Goal: Task Accomplishment & Management: Complete application form

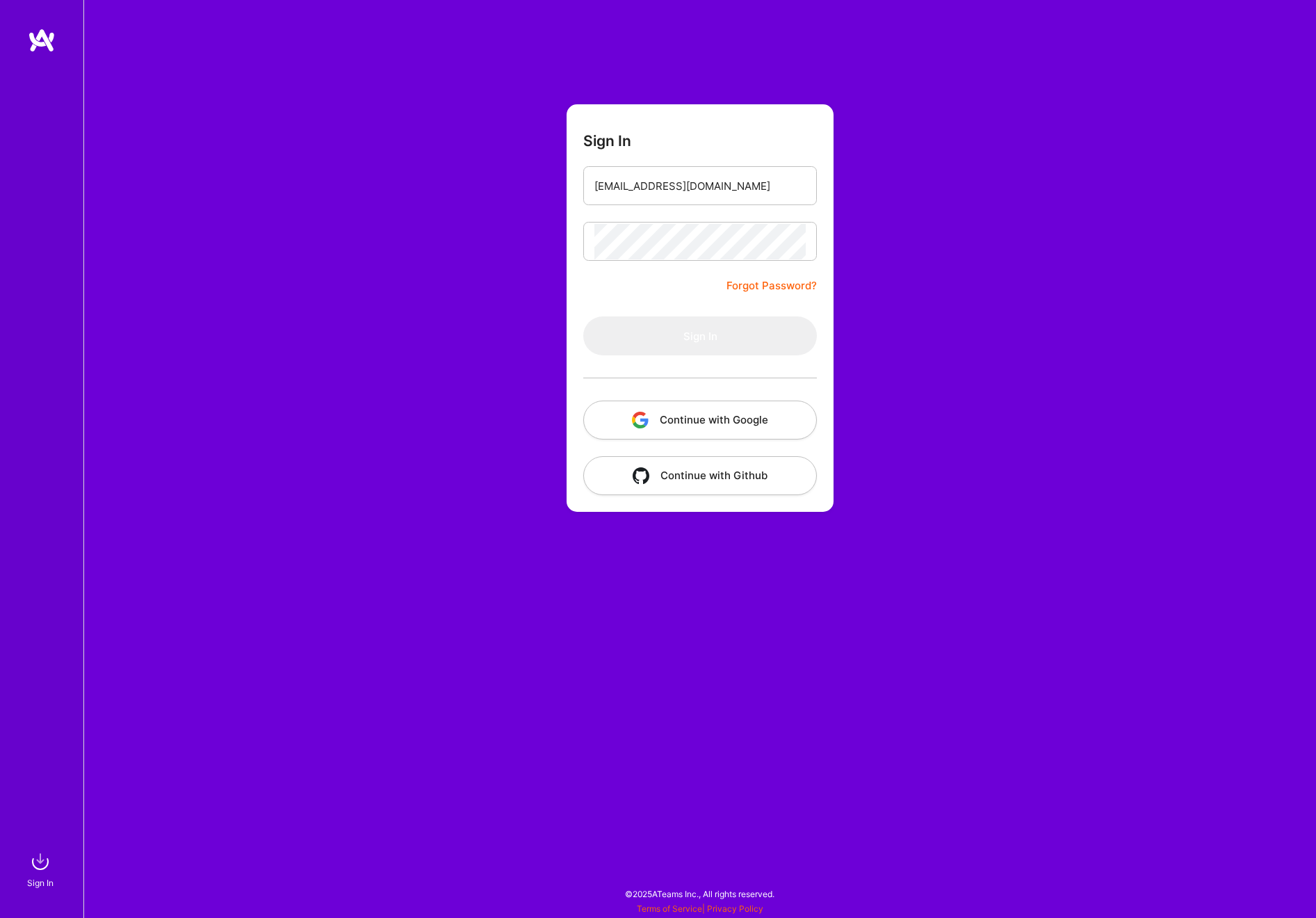
type input "[EMAIL_ADDRESS][DOMAIN_NAME]"
click at [700, 336] on button "Sign In" at bounding box center [700, 336] width 234 height 39
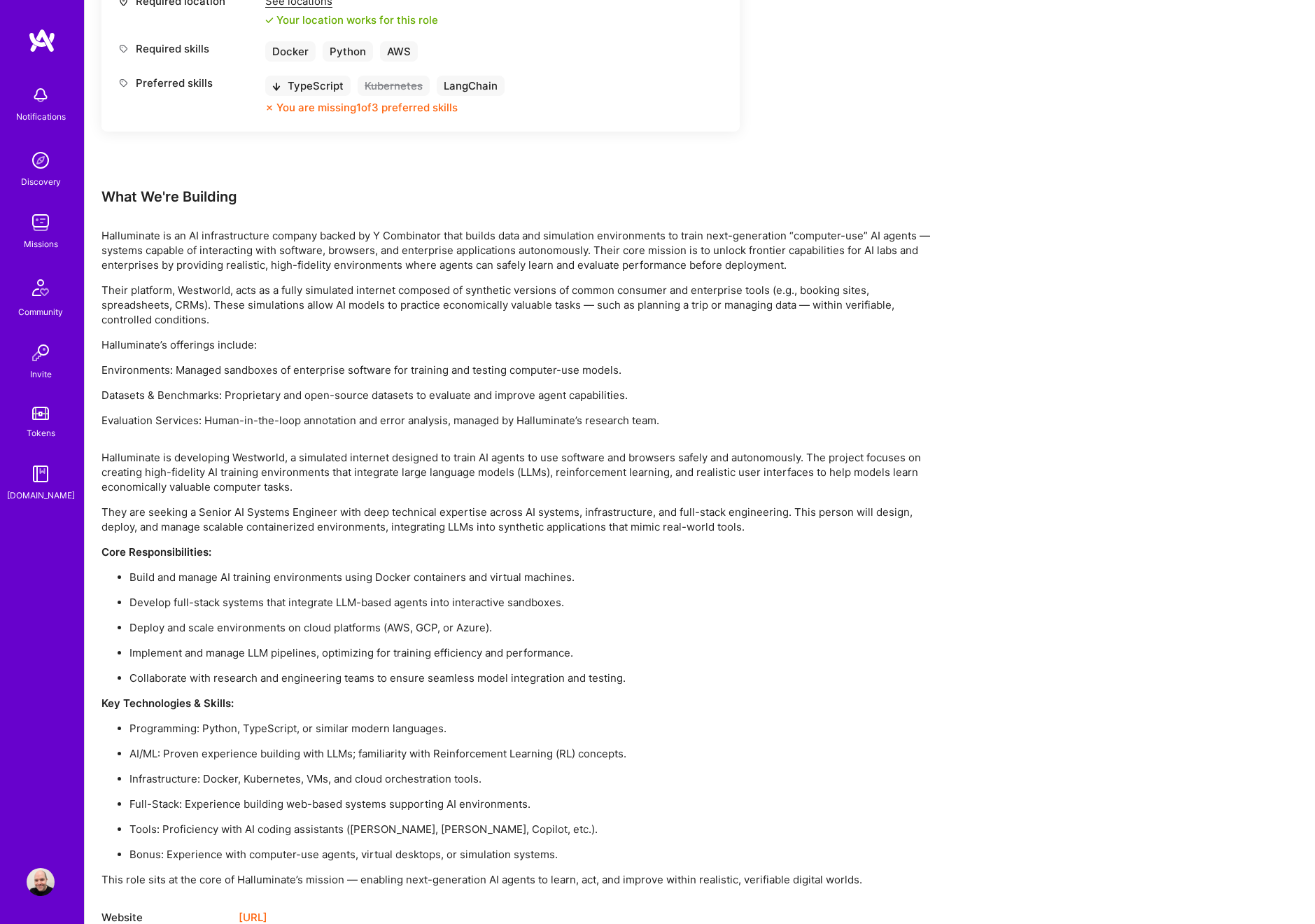
scroll to position [782, 0]
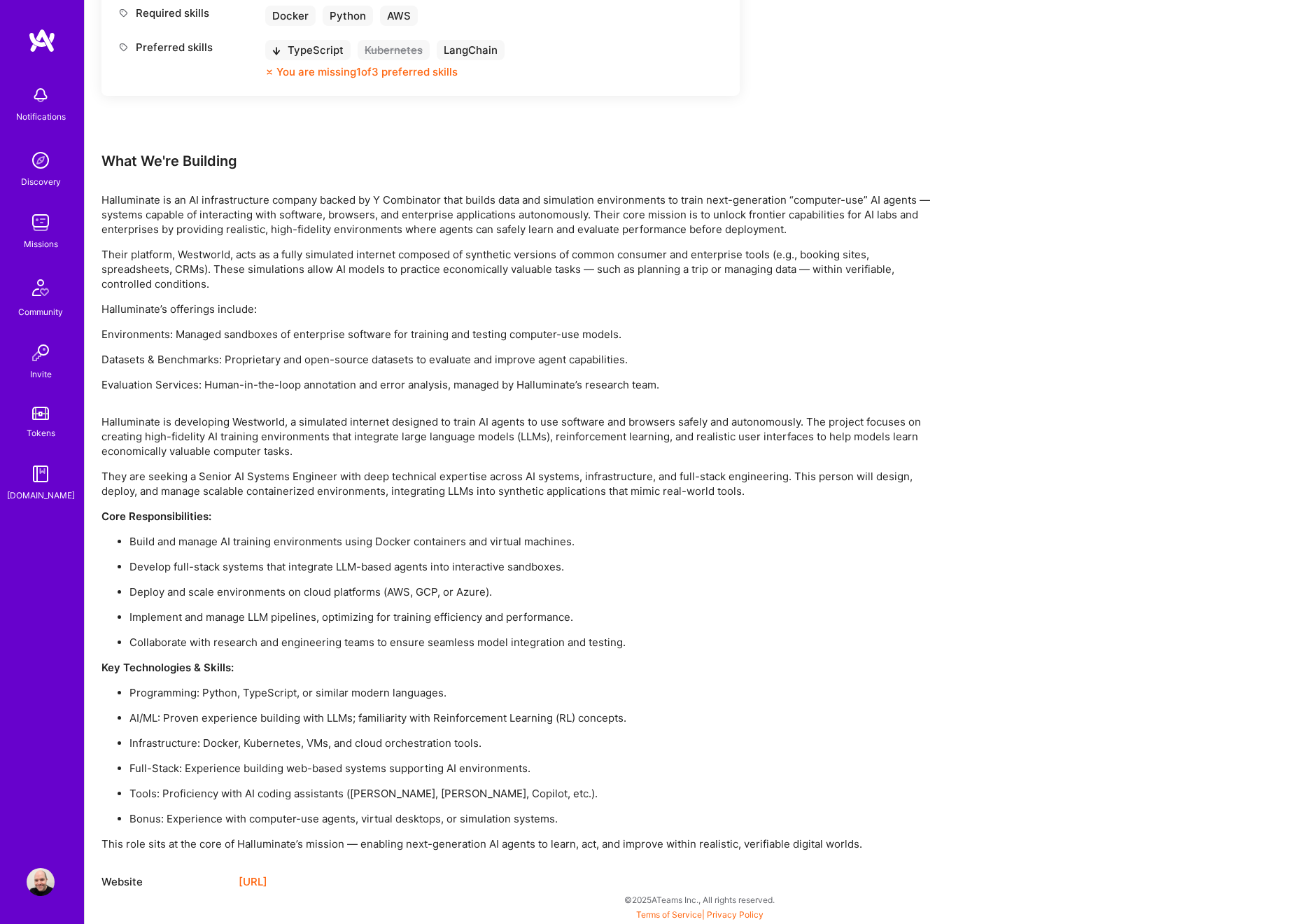
click at [268, 879] on link "[URL]" at bounding box center [252, 882] width 28 height 17
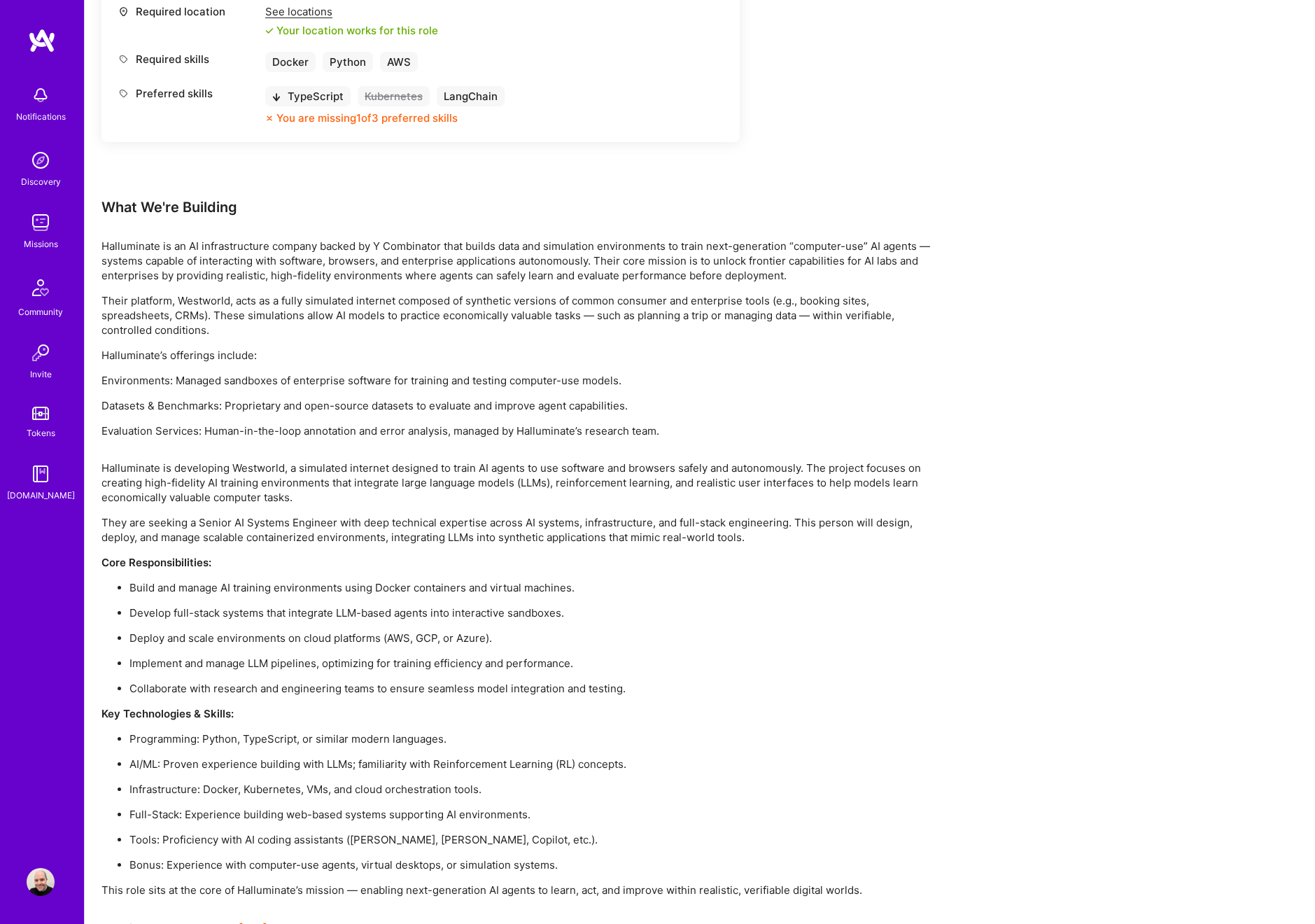
scroll to position [0, 0]
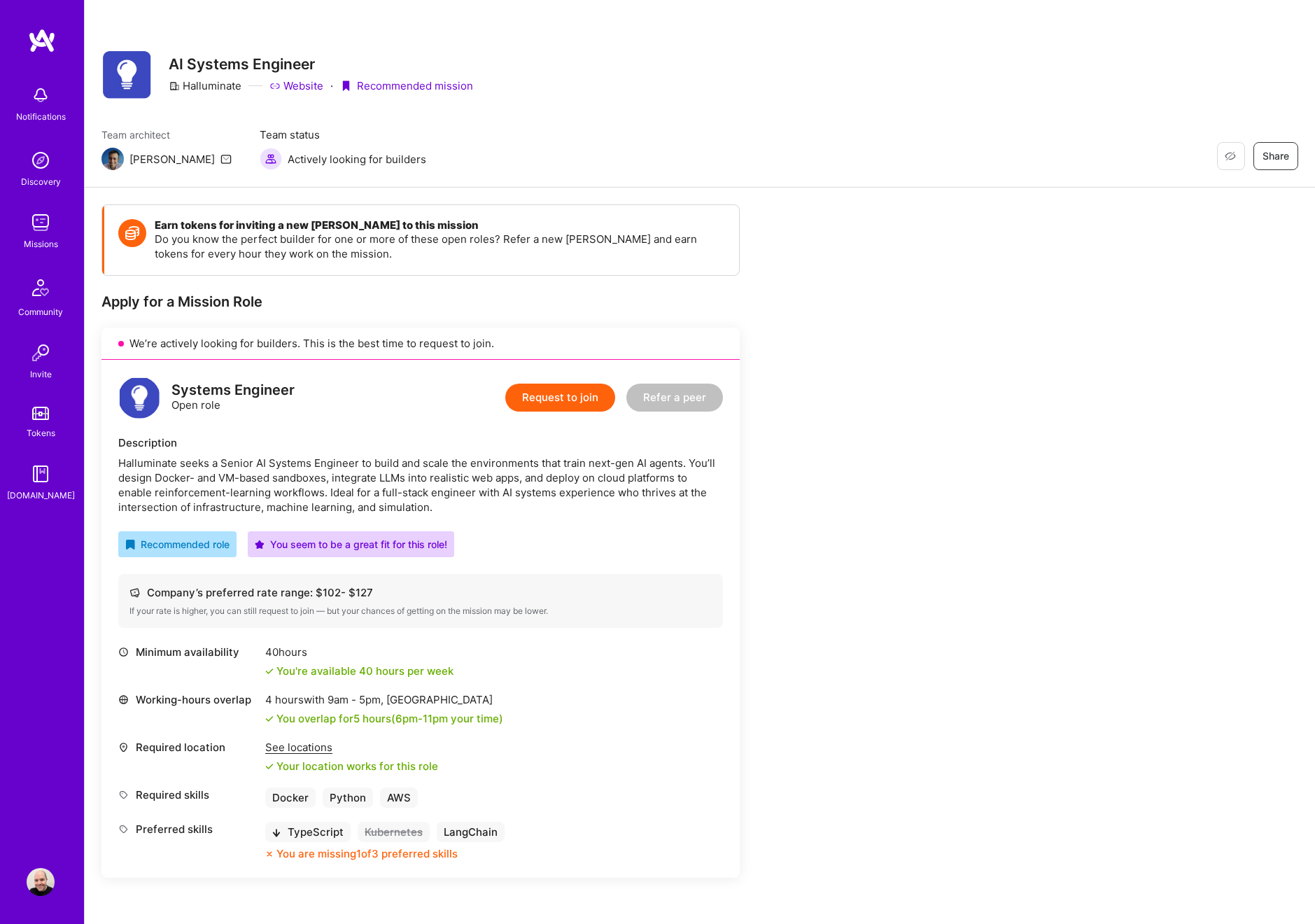
click at [568, 401] on button "Request to join" at bounding box center [560, 398] width 110 height 28
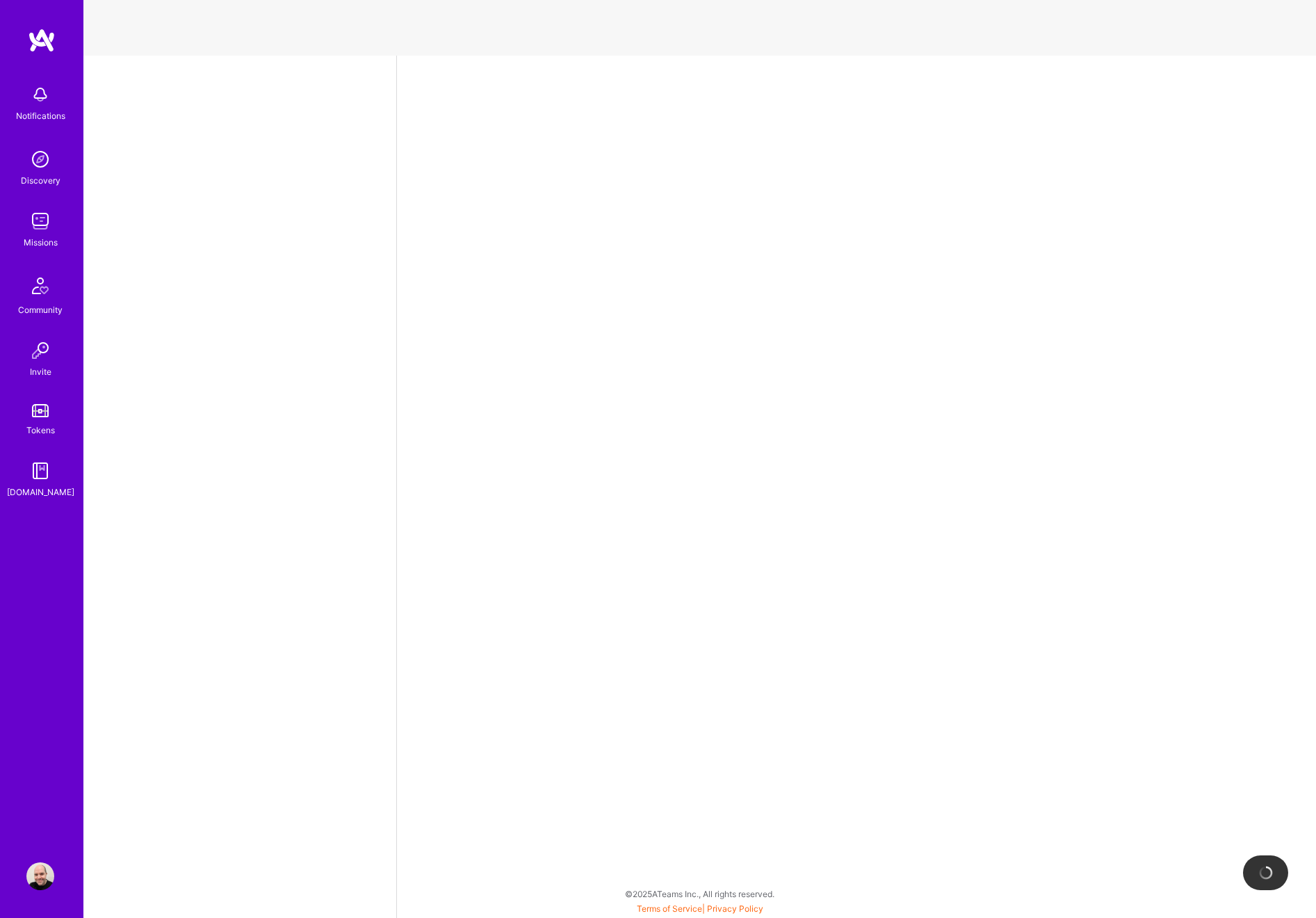
select select "US"
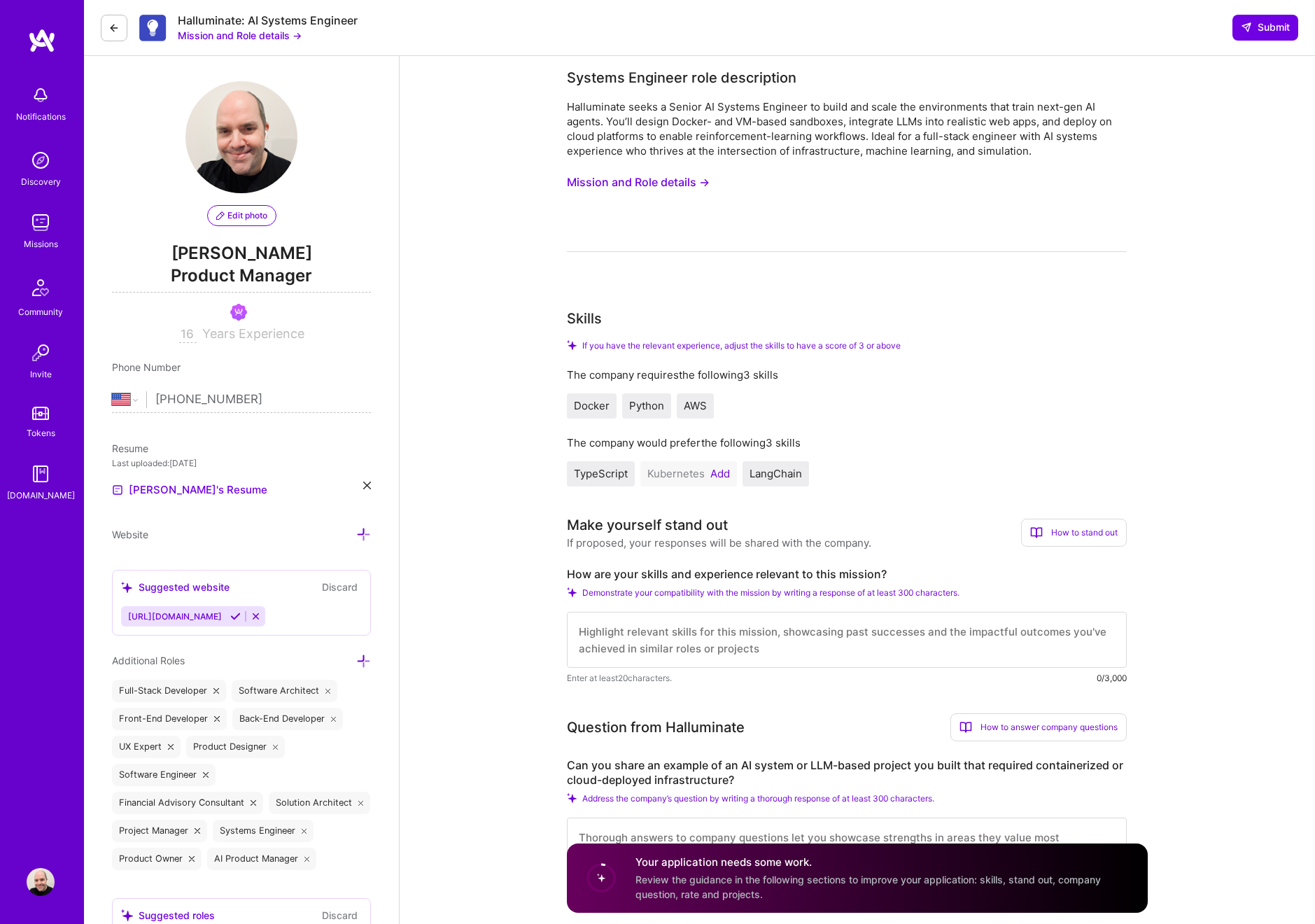
scroll to position [204, 0]
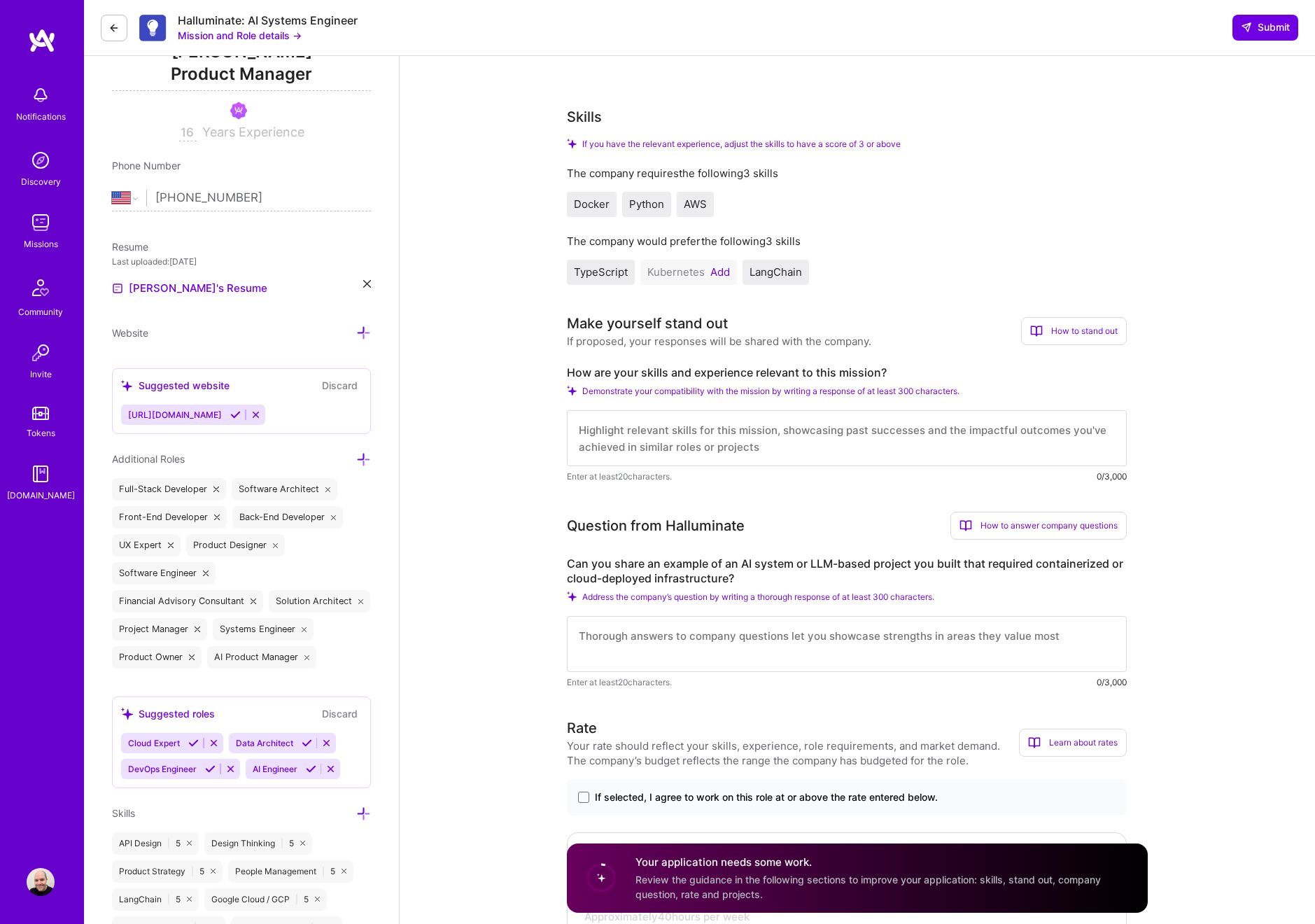
click at [650, 639] on textarea at bounding box center [847, 643] width 560 height 56
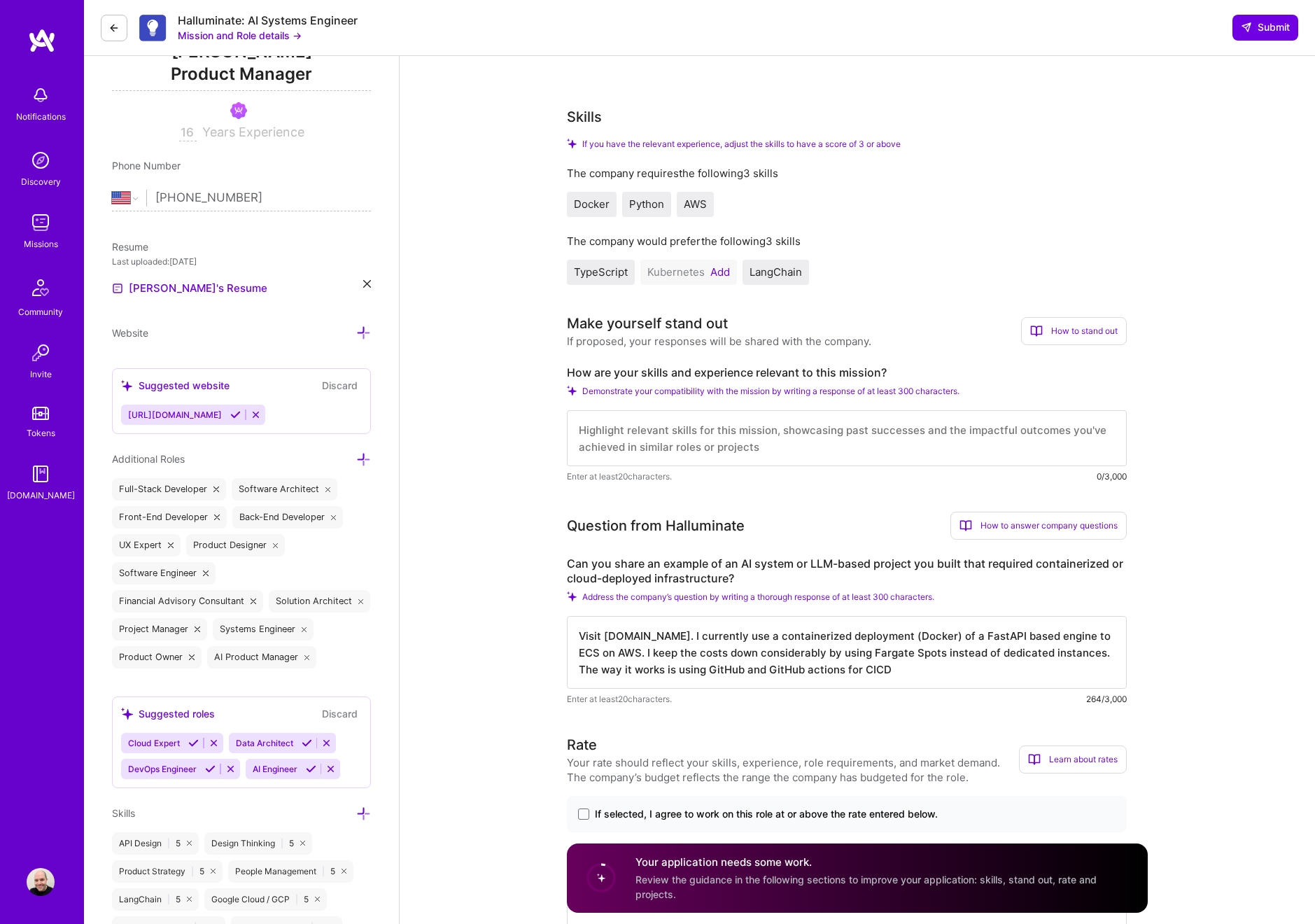
click at [876, 670] on textarea "Visit [DOMAIN_NAME]. I currently use a containerized deployment (Docker) of a F…" at bounding box center [847, 652] width 560 height 73
paste textarea "/"
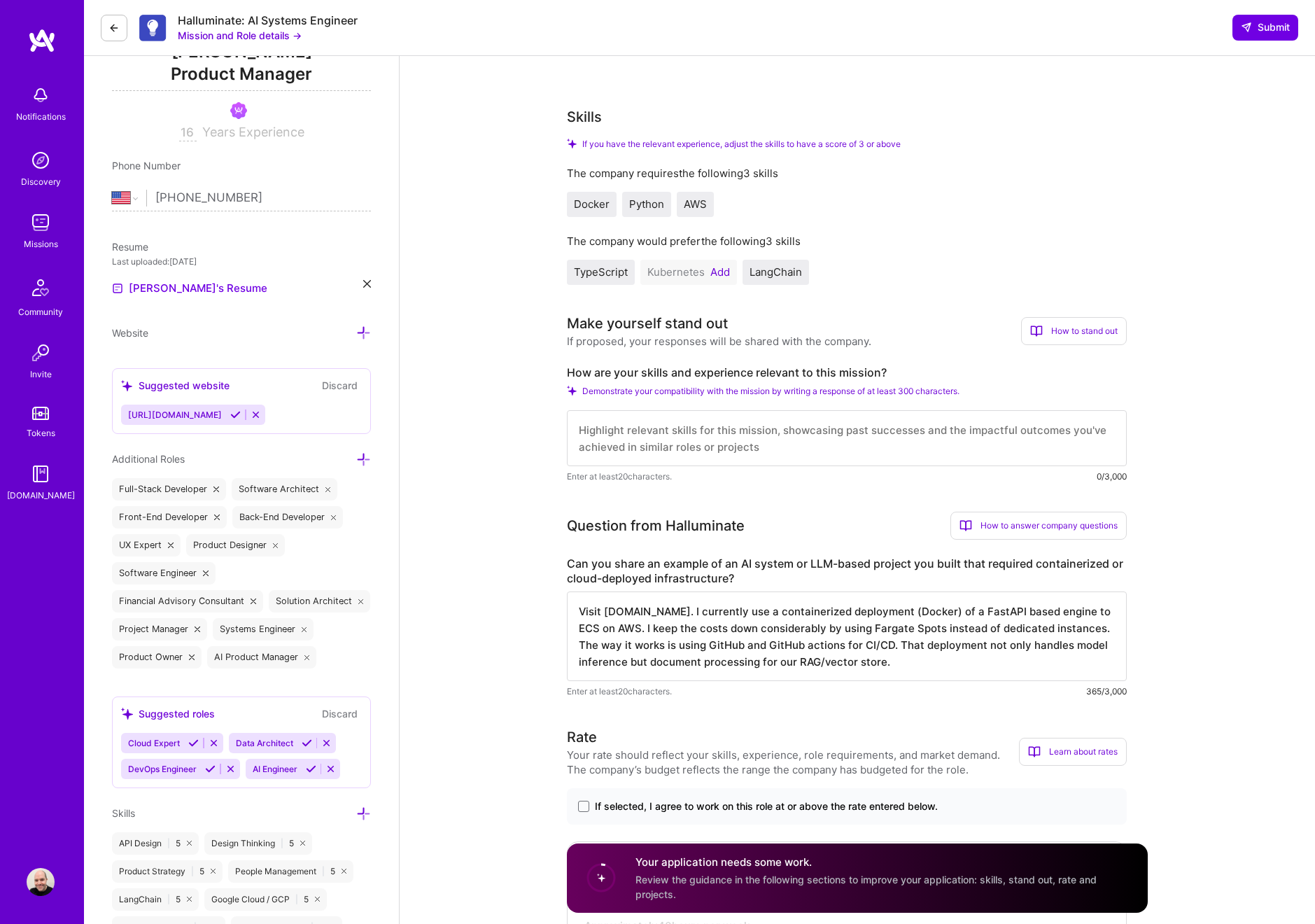
click at [733, 668] on textarea "Visit [DOMAIN_NAME]. I currently use a containerized deployment (Docker) of a F…" at bounding box center [847, 636] width 560 height 89
click at [733, 667] on textarea "Visit [DOMAIN_NAME]. I currently use a containerized deployment (Docker) of a F…" at bounding box center [847, 636] width 560 height 89
click at [742, 666] on textarea "Visit [DOMAIN_NAME]. I currently use a containerized deployment (Docker) of a F…" at bounding box center [847, 636] width 560 height 89
click at [743, 665] on textarea "Visit [DOMAIN_NAME]. I currently use a containerized deployment (Docker) of a F…" at bounding box center [847, 636] width 560 height 89
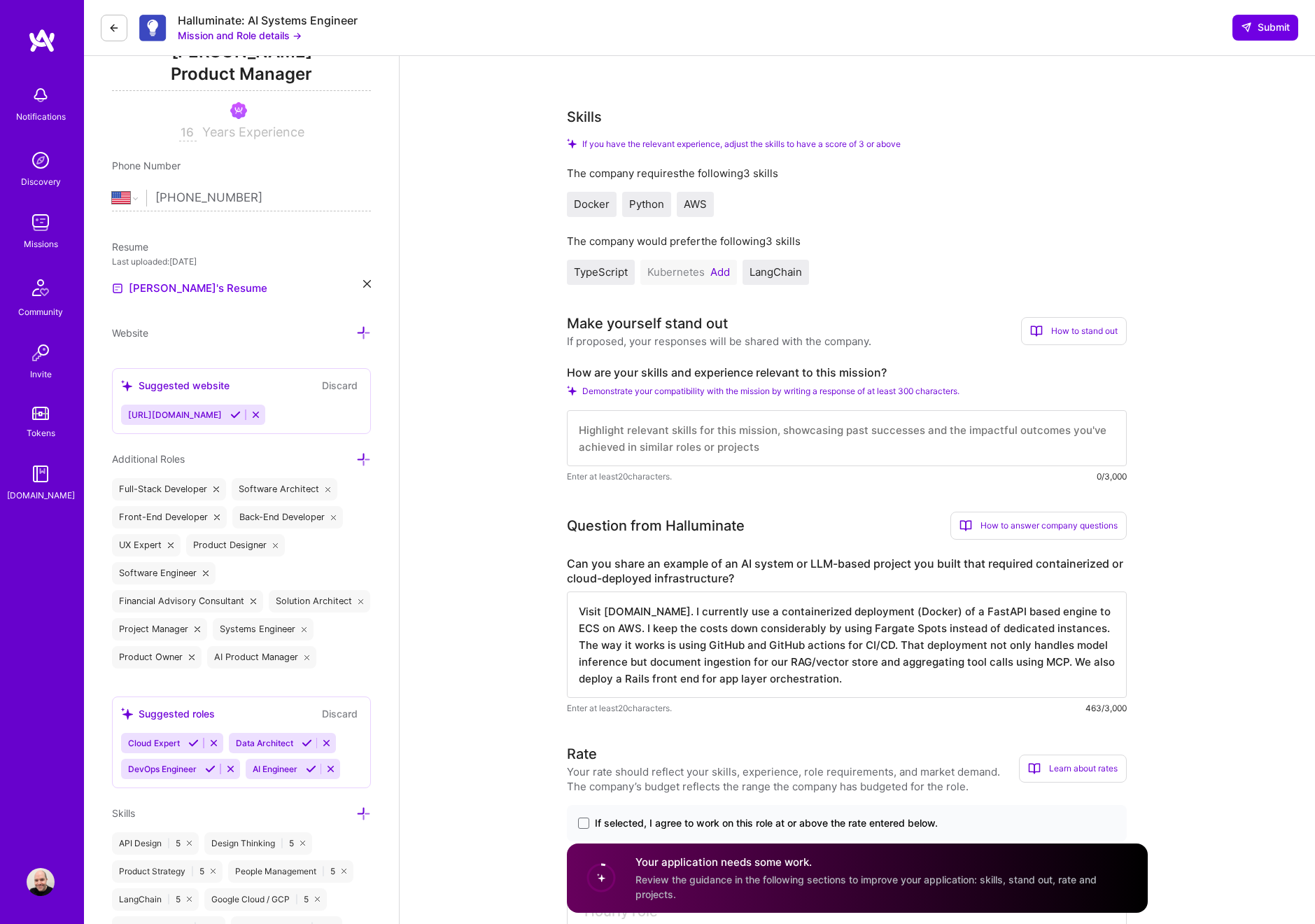
type textarea "Visit [DOMAIN_NAME]. I currently use a containerized deployment (Docker) of a F…"
click at [672, 451] on textarea at bounding box center [847, 438] width 560 height 56
click at [603, 433] on textarea "I'm and engineer and product guy that's been working on ML since [DATE]. I've r…" at bounding box center [847, 438] width 560 height 56
click at [602, 434] on textarea "I'm and engineer and product guy that's been working on ML since [DATE]. I've r…" at bounding box center [847, 438] width 560 height 56
type textarea "I'm an engineer and product guy that's been working on ML since [DATE]. I've re…"
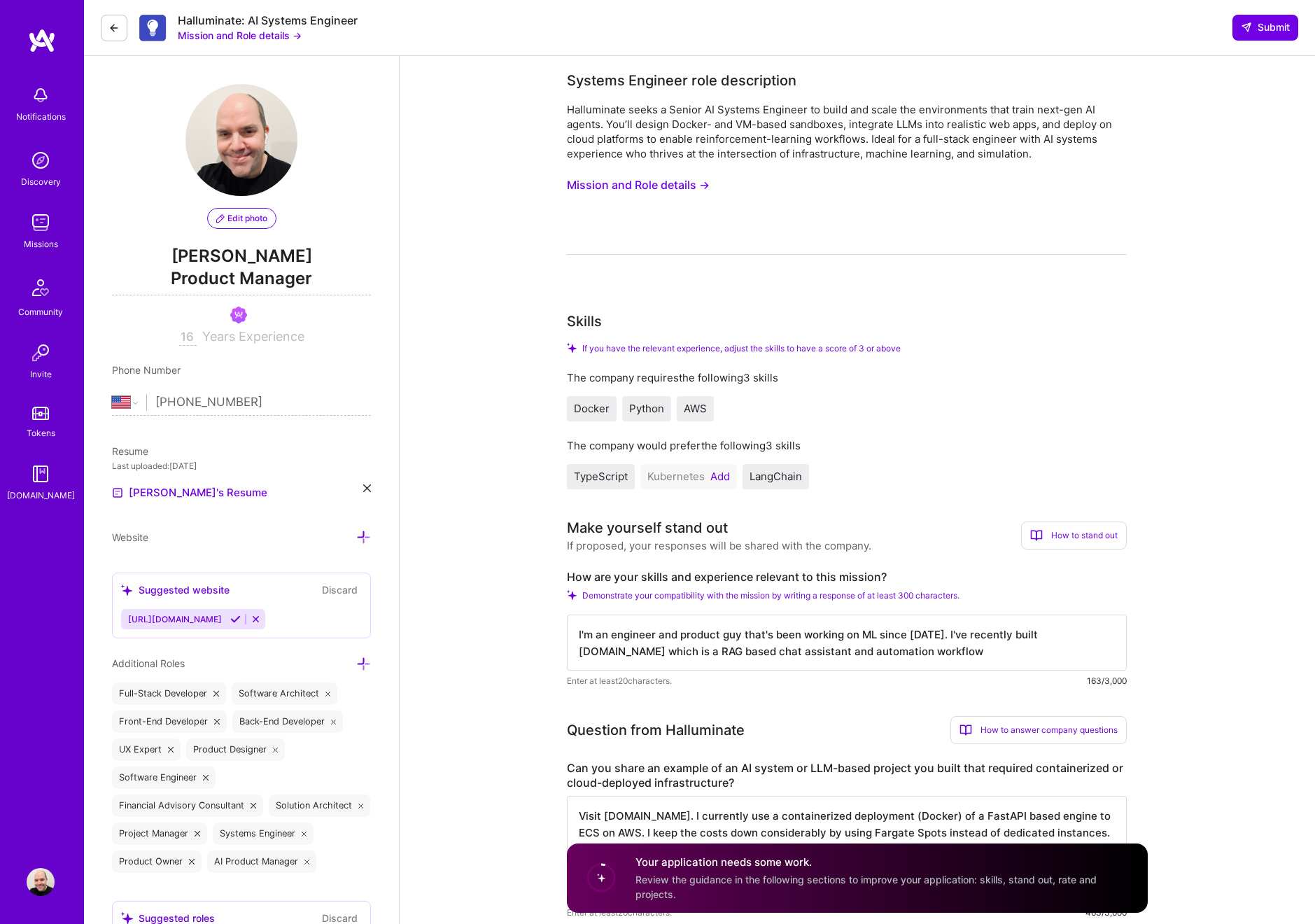
select select "US"
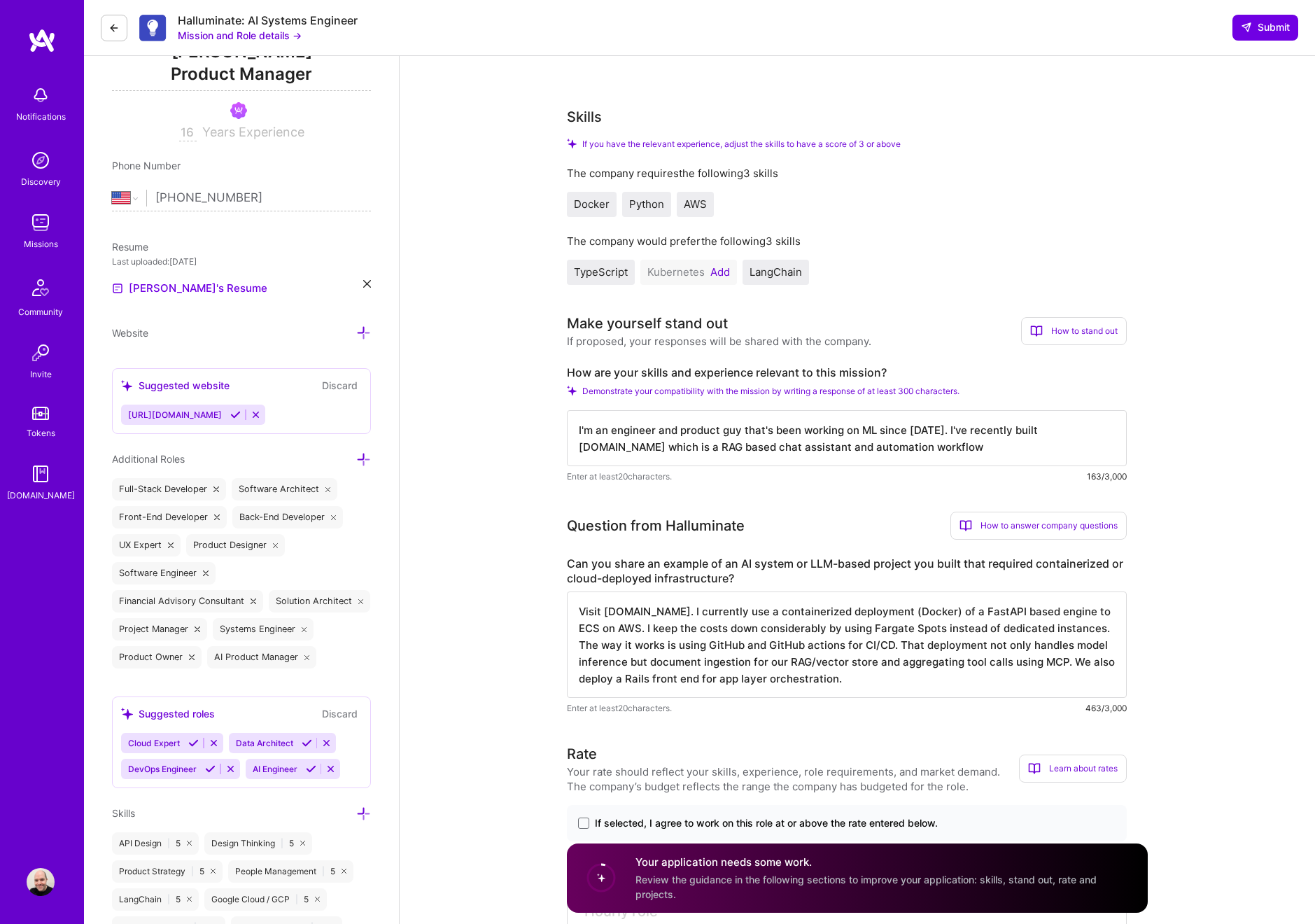
click at [615, 446] on textarea "I'm an engineer and product guy that's been working on ML since [DATE]. I've re…" at bounding box center [847, 438] width 560 height 56
click at [776, 445] on textarea "I'm an engineer and product guy that's been working on ML since [DATE]. I've re…" at bounding box center [847, 438] width 560 height 56
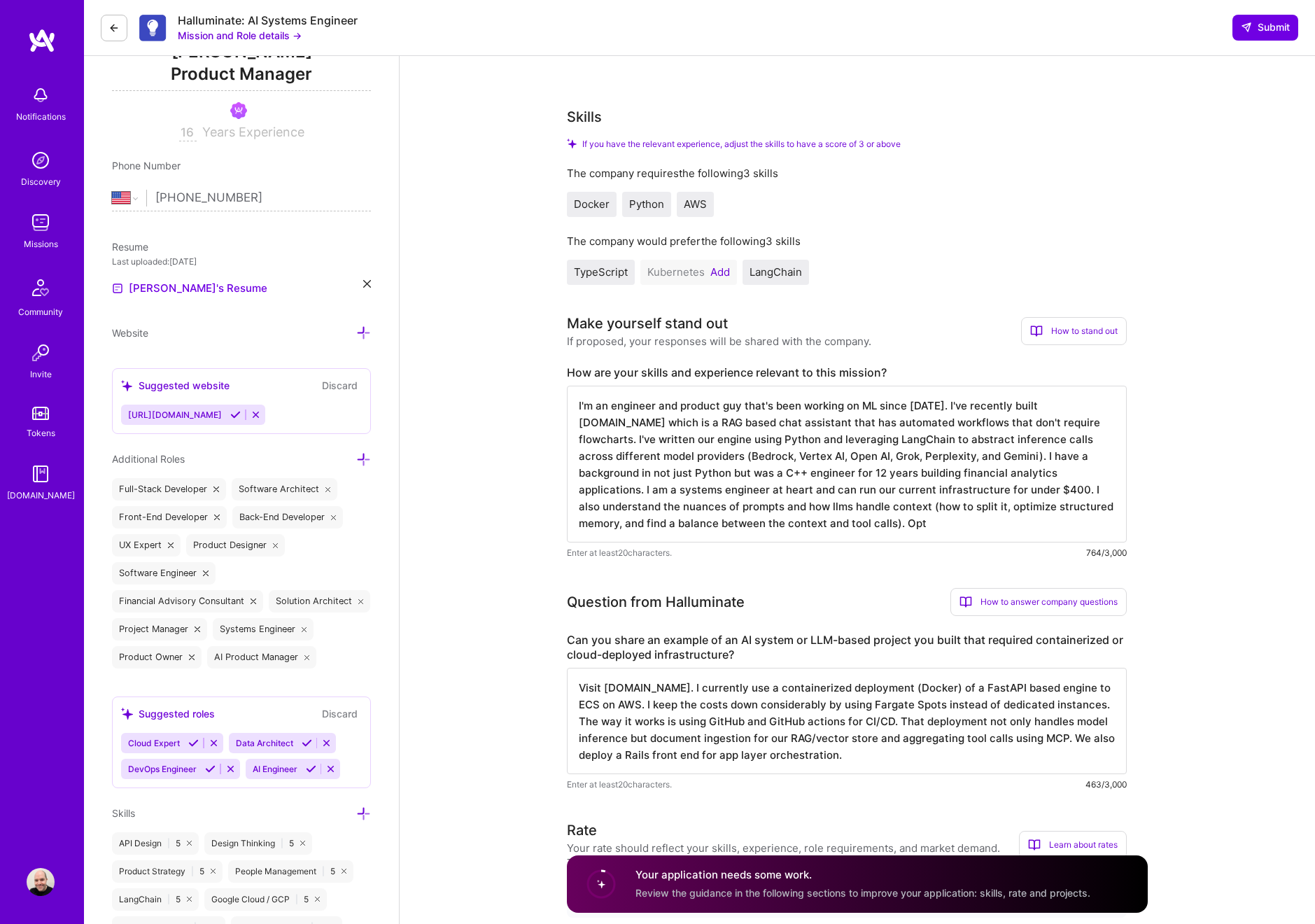
type textarea "I'm an engineer and product guy that's been working on ML since 2016. I've rece…"
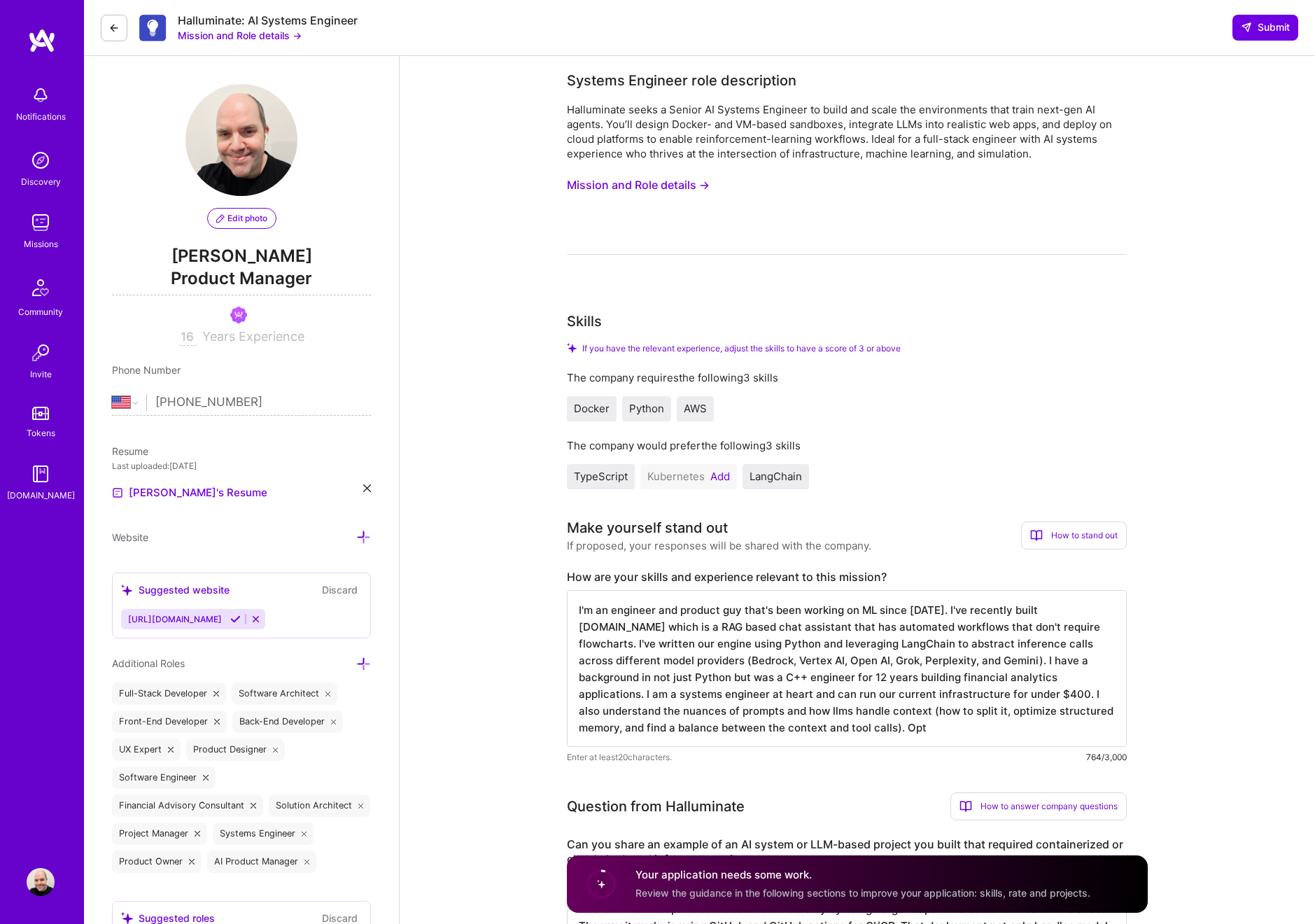
select select "US"
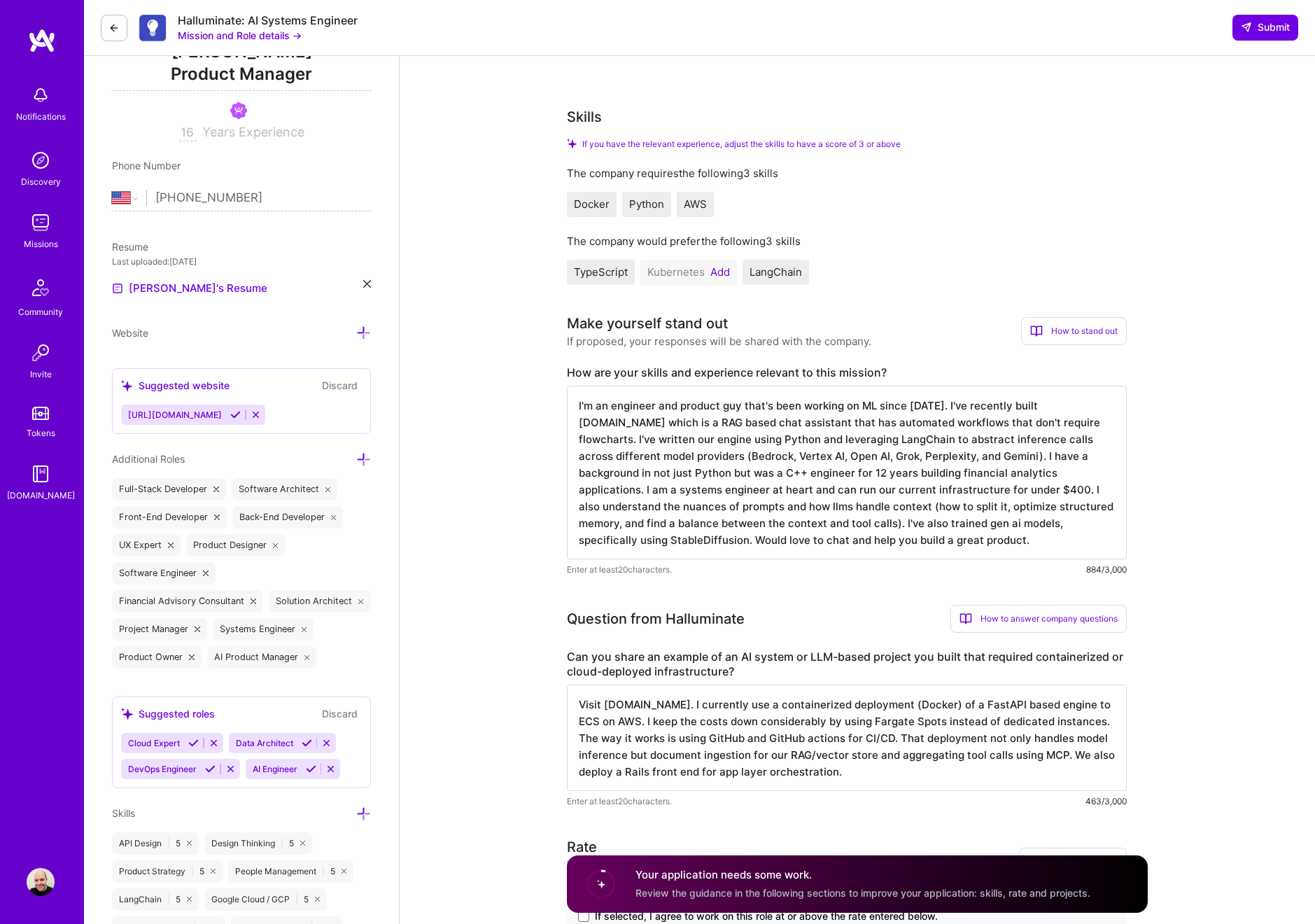
click at [919, 545] on textarea "I'm an engineer and product guy that's been working on ML since [DATE]. I've re…" at bounding box center [847, 473] width 560 height 174
type textarea "I'm an engineer and product guy that's been working on ML since 2016. I've rece…"
click at [855, 774] on textarea "Visit [DOMAIN_NAME]. I currently use a containerized deployment (Docker) of a F…" at bounding box center [847, 738] width 560 height 106
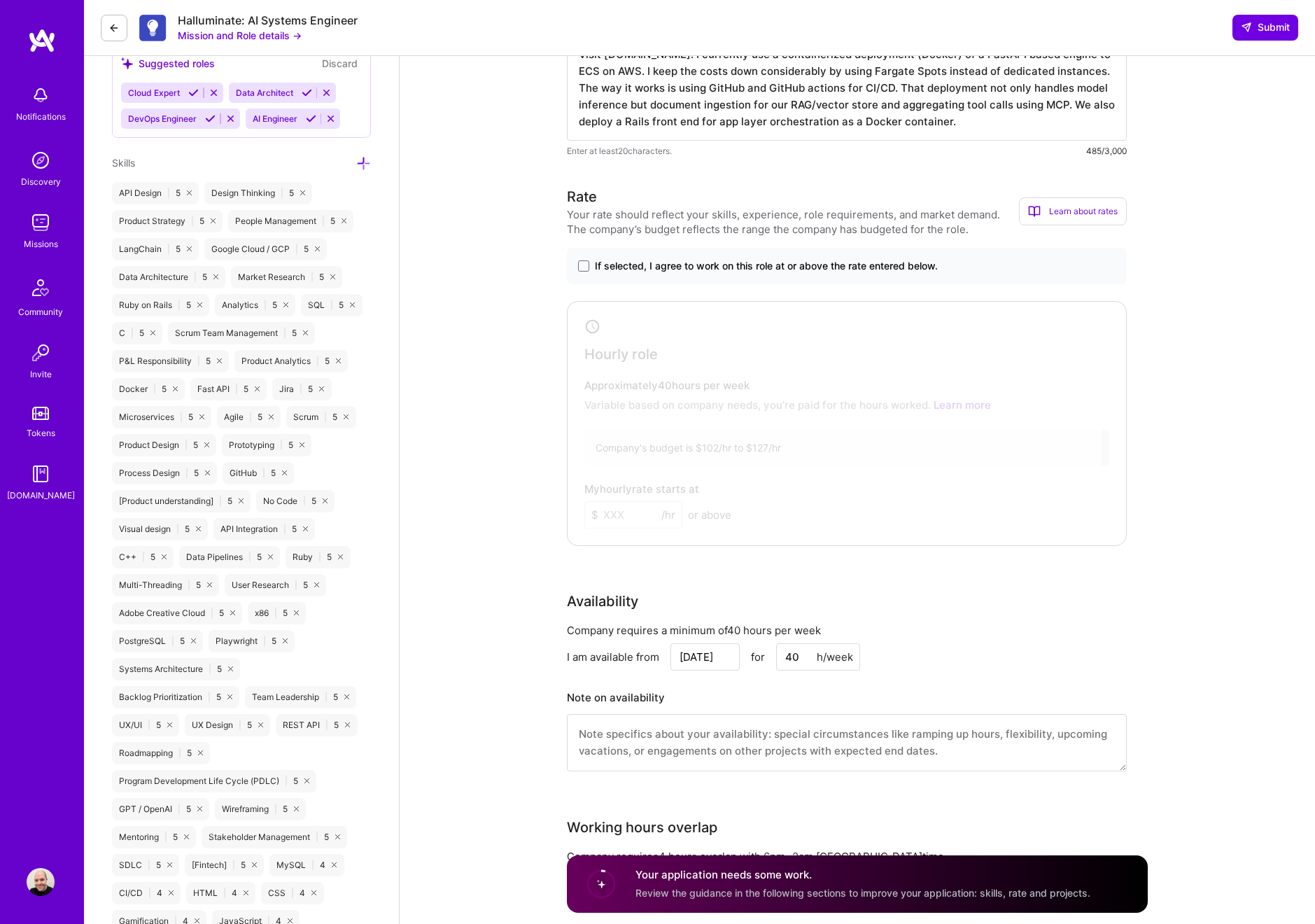
scroll to position [858, 0]
type textarea "Visit chatterkb.com. I currently use a containerized deployment (Docker) of a F…"
click at [582, 266] on span at bounding box center [583, 262] width 11 height 11
click at [0, 0] on input "If selected, I agree to work on this role at or above the rate entered below." at bounding box center [0, 0] width 0 height 0
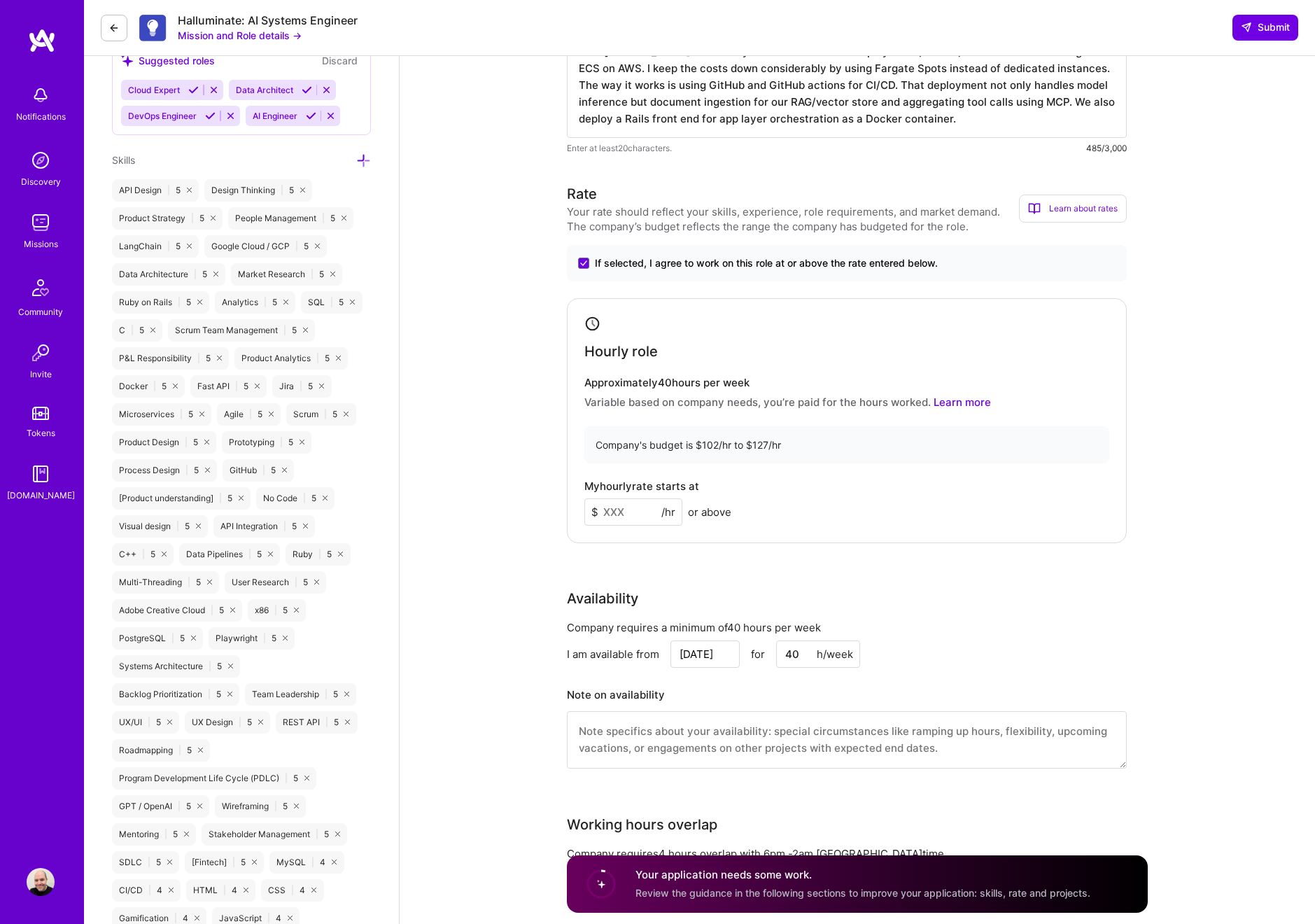
drag, startPoint x: 636, startPoint y: 510, endPoint x: 562, endPoint y: 512, distance: 74.0
type input "110"
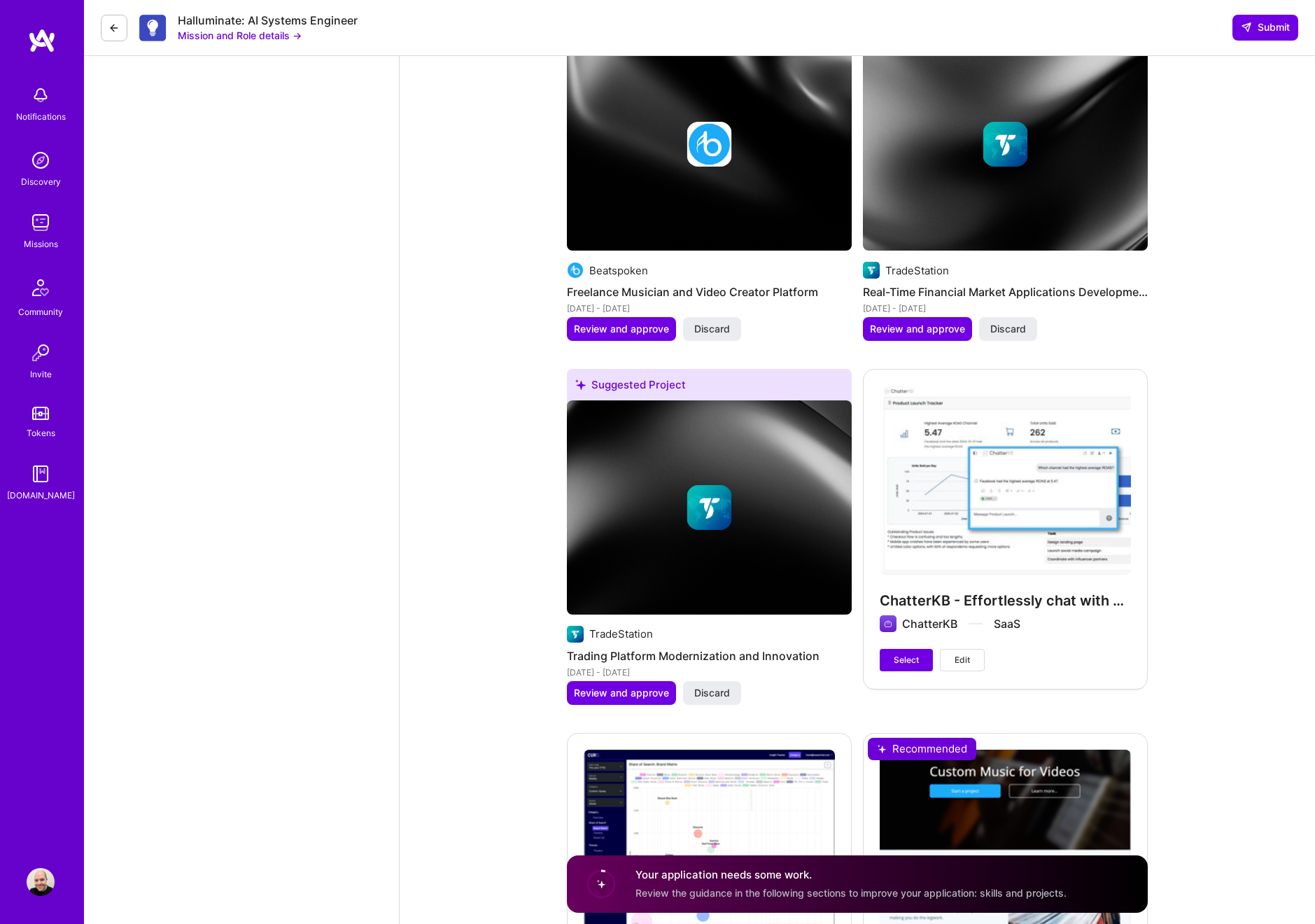
scroll to position [2657, 0]
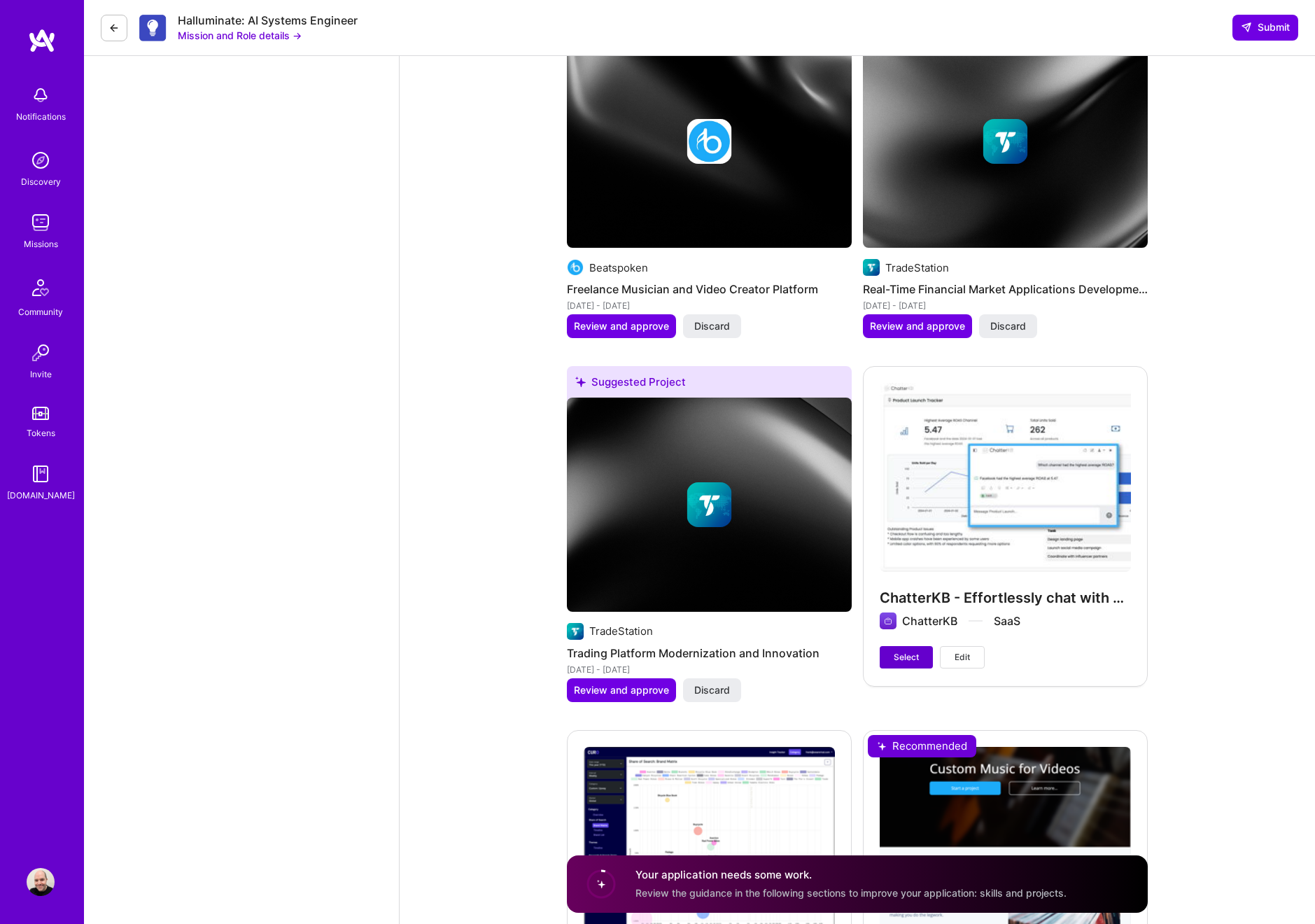
click at [910, 659] on span "Select" at bounding box center [906, 657] width 25 height 12
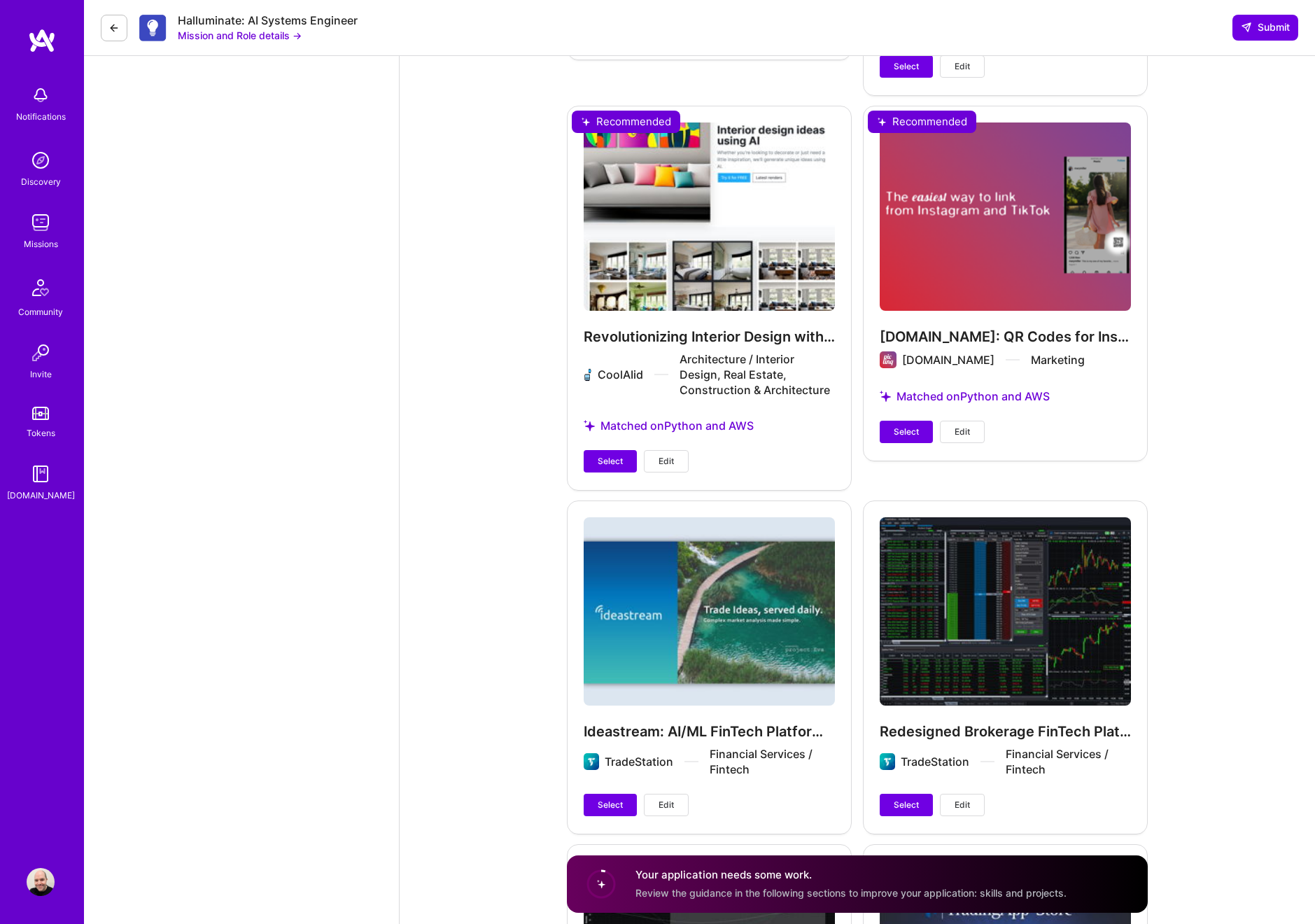
scroll to position [3834, 0]
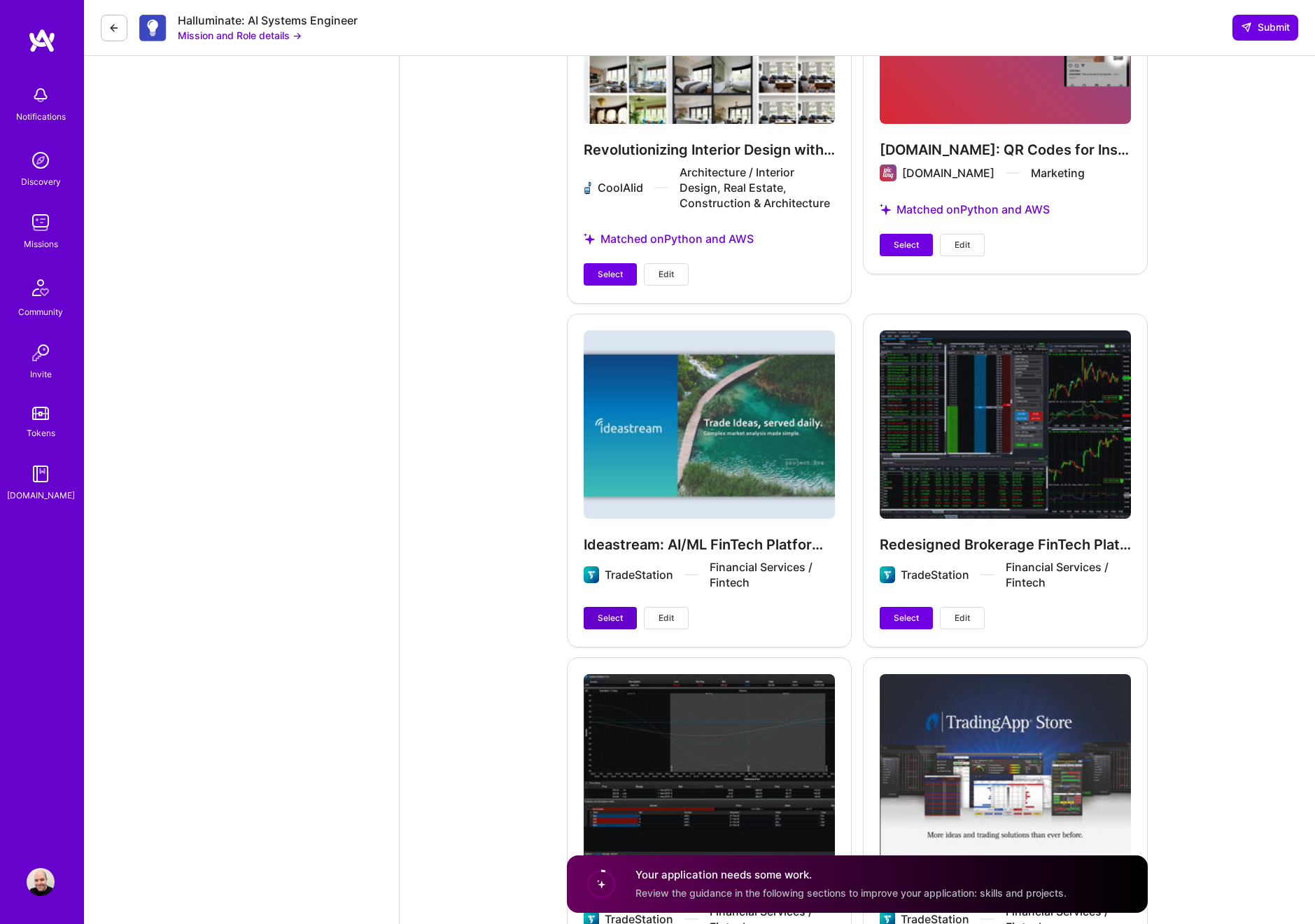
click at [606, 619] on span "Select" at bounding box center [610, 618] width 25 height 12
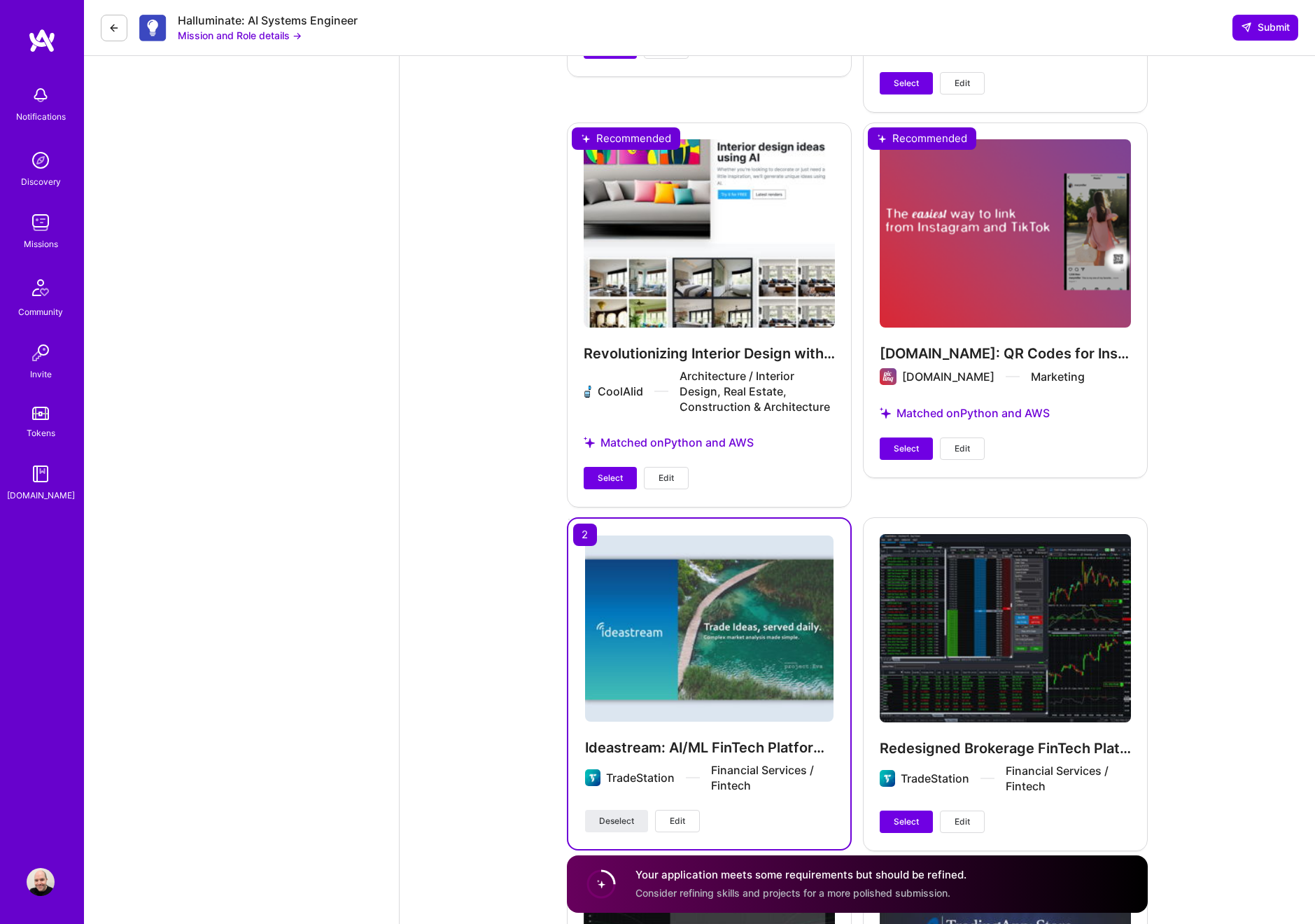
scroll to position [3477, 0]
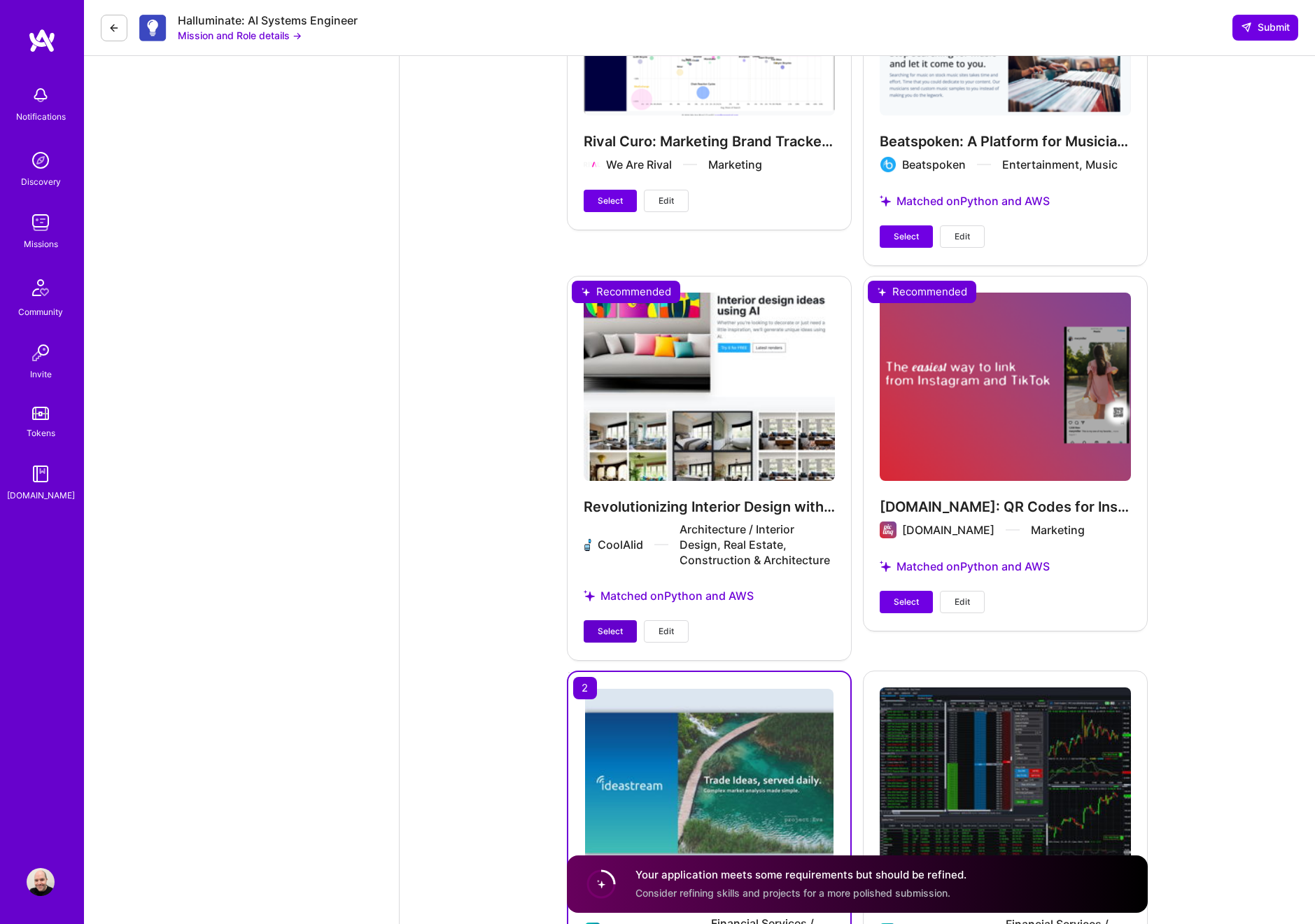
click at [614, 640] on button "Select" at bounding box center [610, 631] width 53 height 23
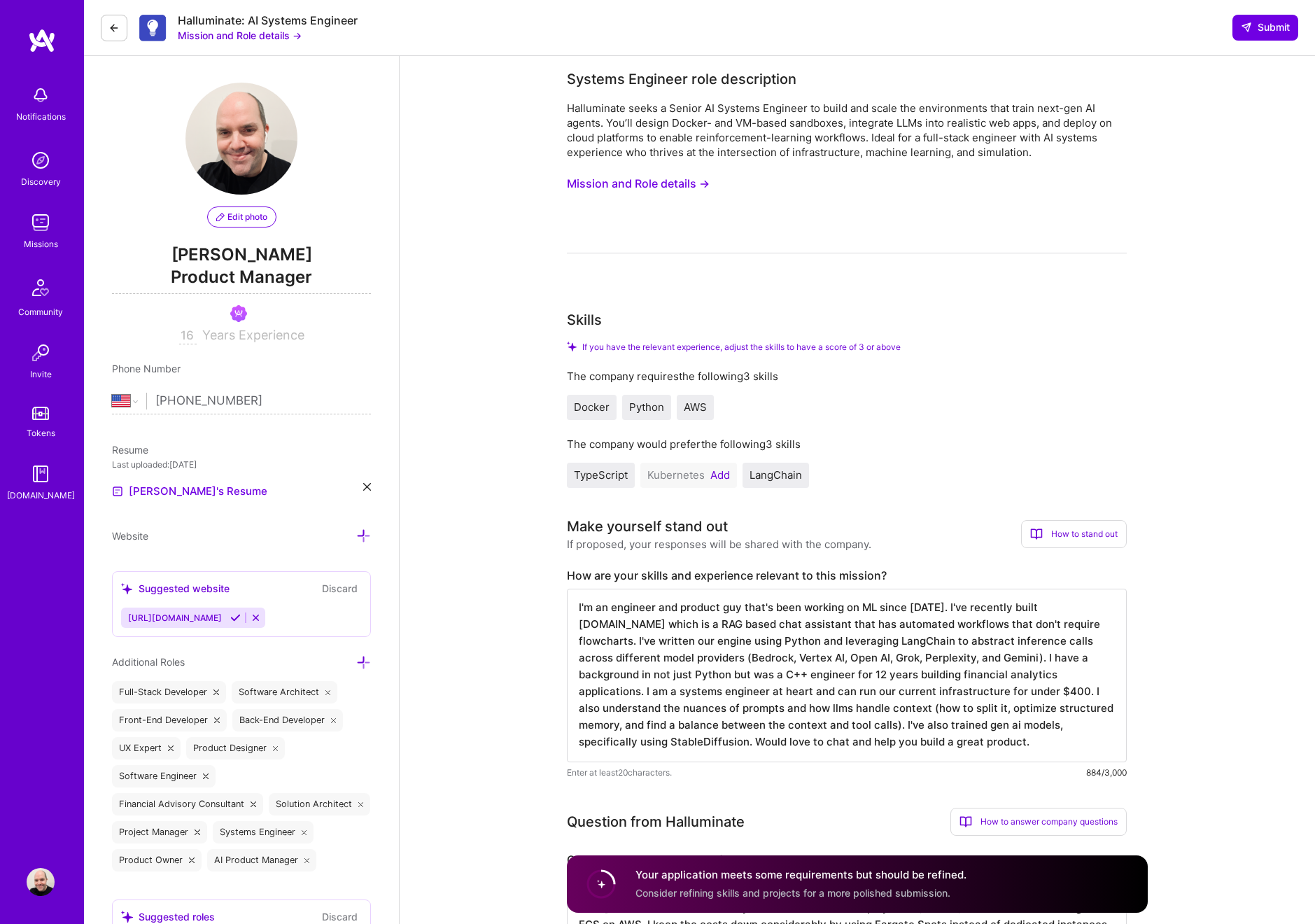
scroll to position [0, 0]
click at [1258, 33] on span "Submit" at bounding box center [1265, 27] width 49 height 14
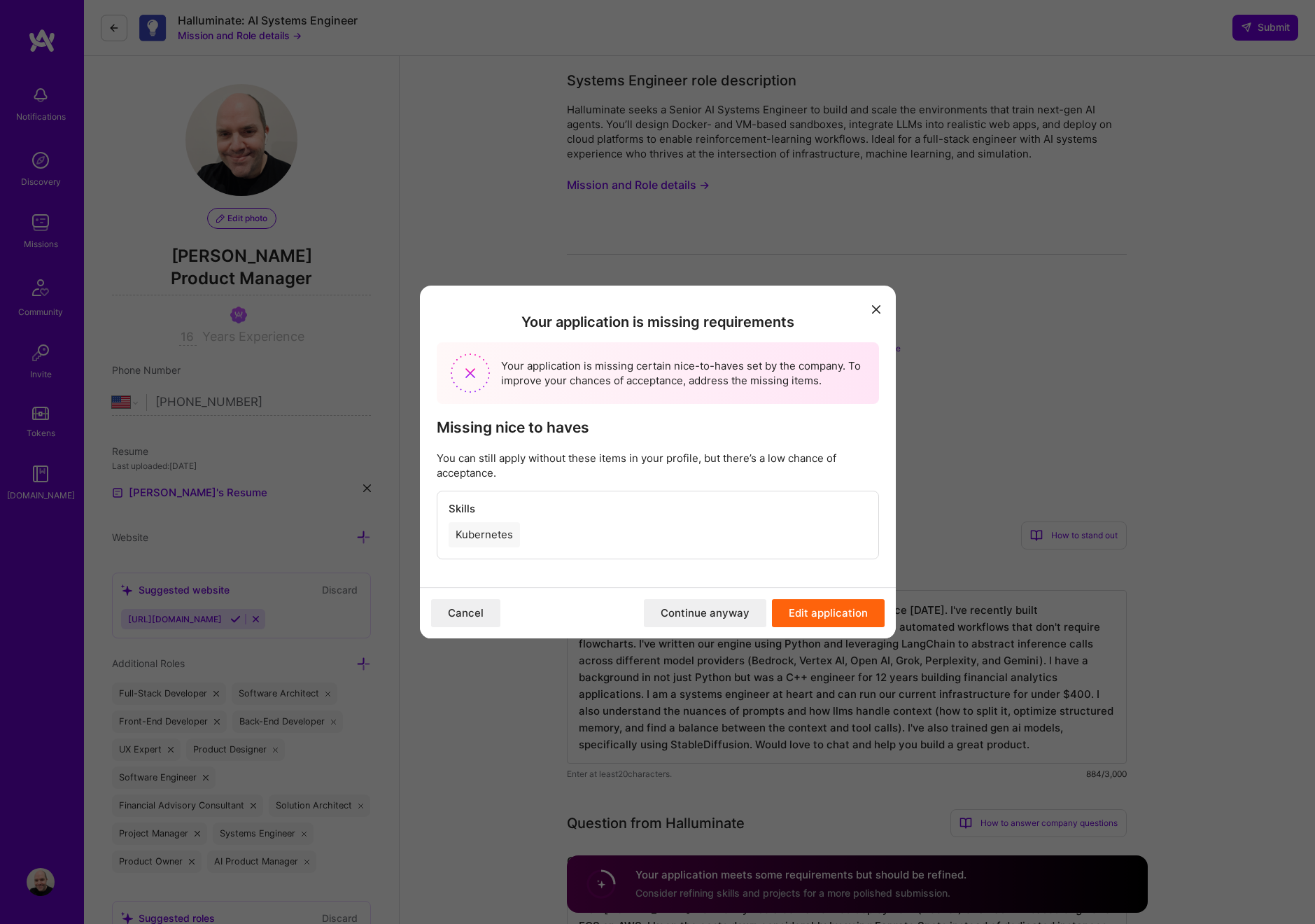
click at [484, 534] on div "Kubernetes" at bounding box center [484, 534] width 71 height 25
click at [477, 537] on div "Kubernetes" at bounding box center [484, 534] width 71 height 25
click at [870, 313] on button "modal" at bounding box center [876, 308] width 17 height 23
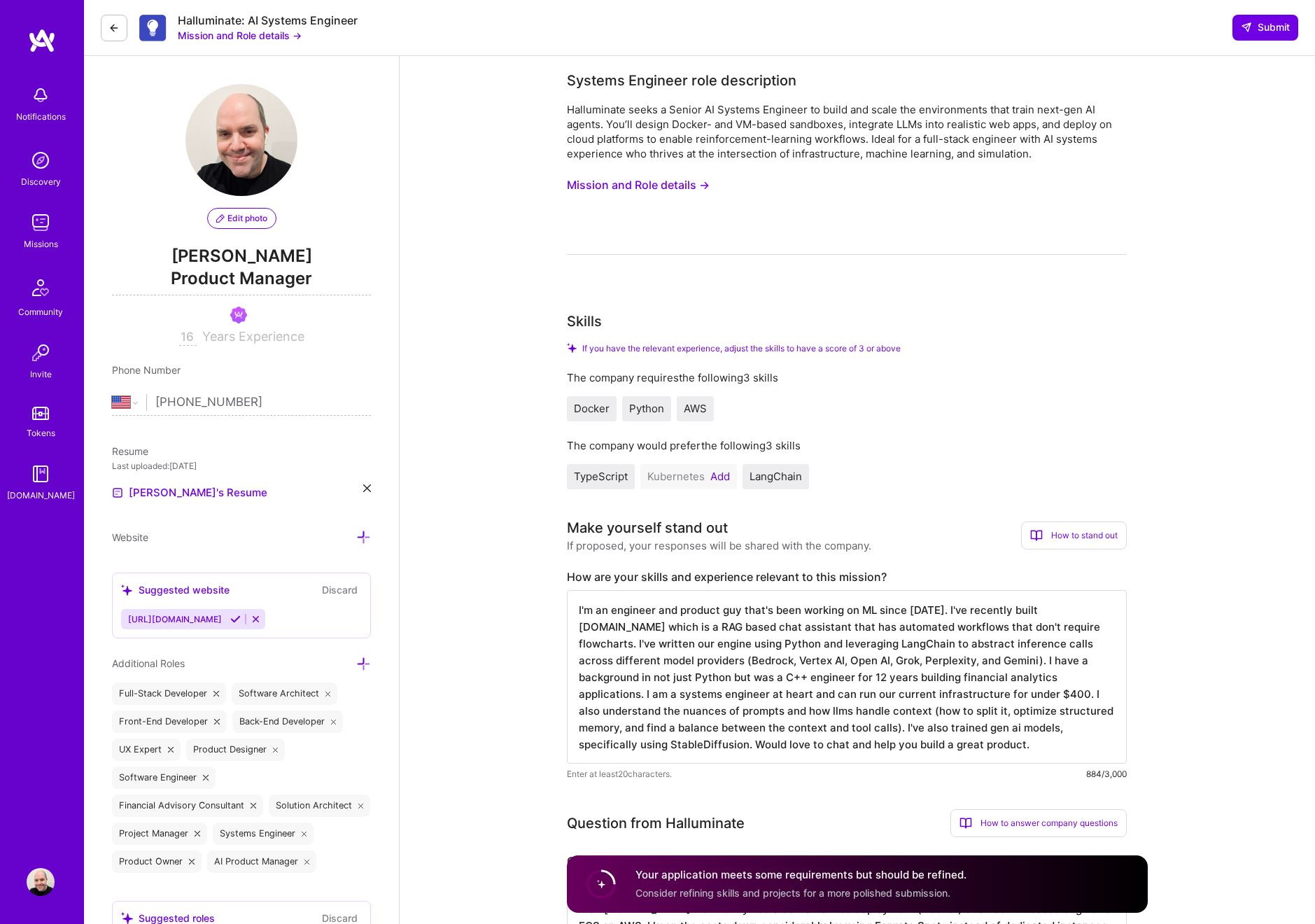
click at [720, 476] on button "Add" at bounding box center [720, 476] width 20 height 11
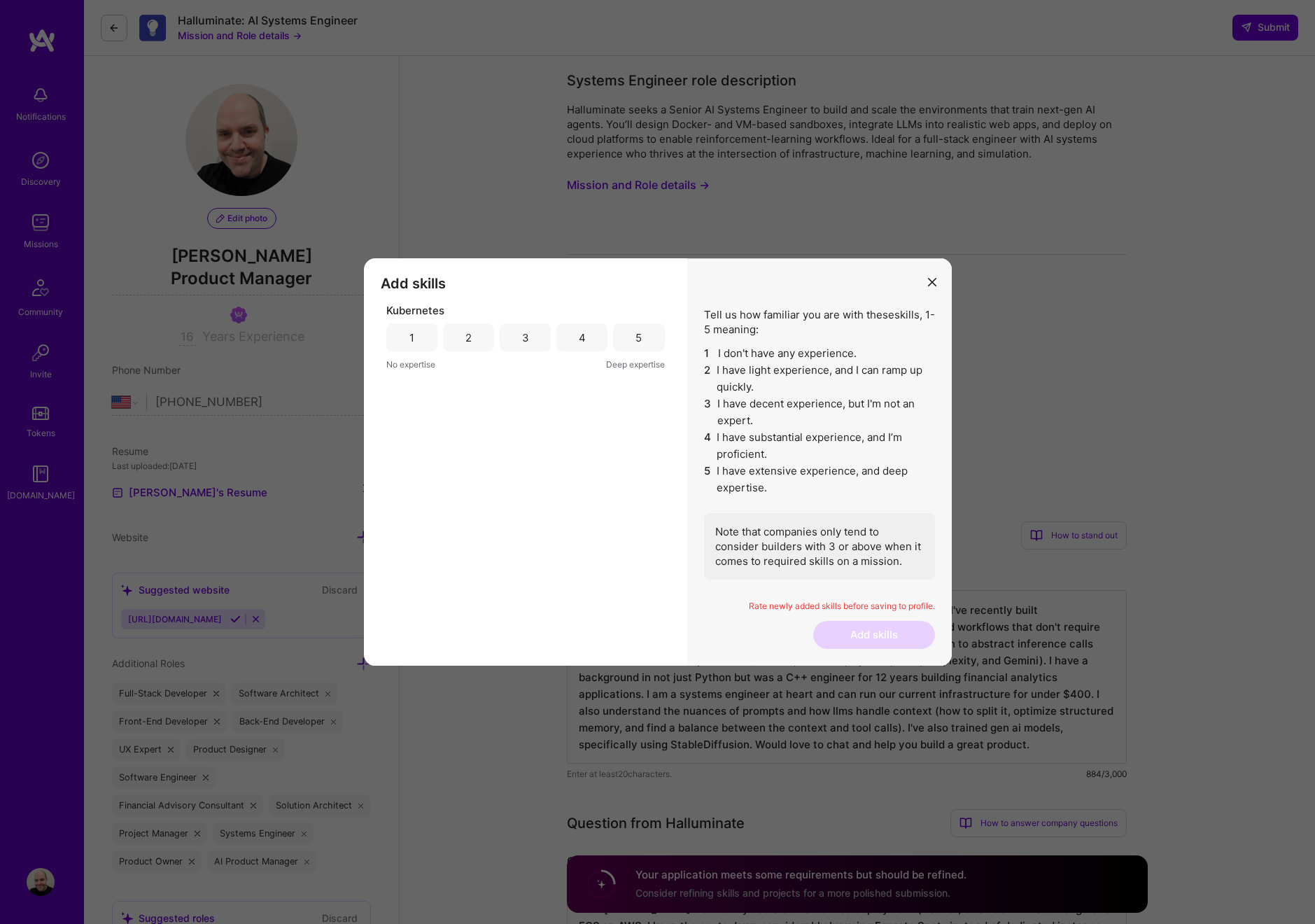
click at [478, 340] on div "2" at bounding box center [469, 337] width 51 height 28
click at [886, 635] on button "Add skills" at bounding box center [874, 635] width 122 height 28
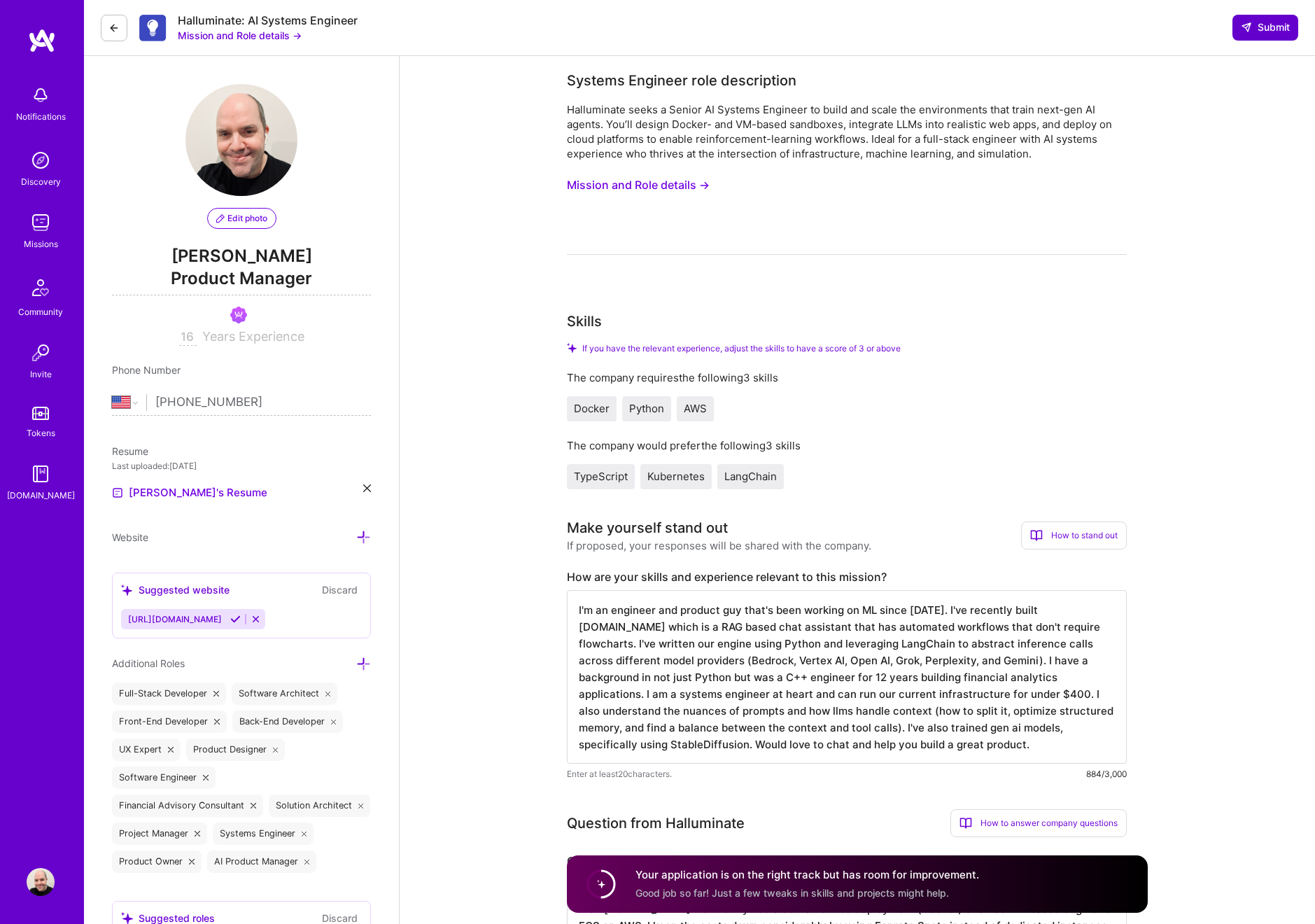
click at [1270, 30] on span "Submit" at bounding box center [1265, 27] width 49 height 14
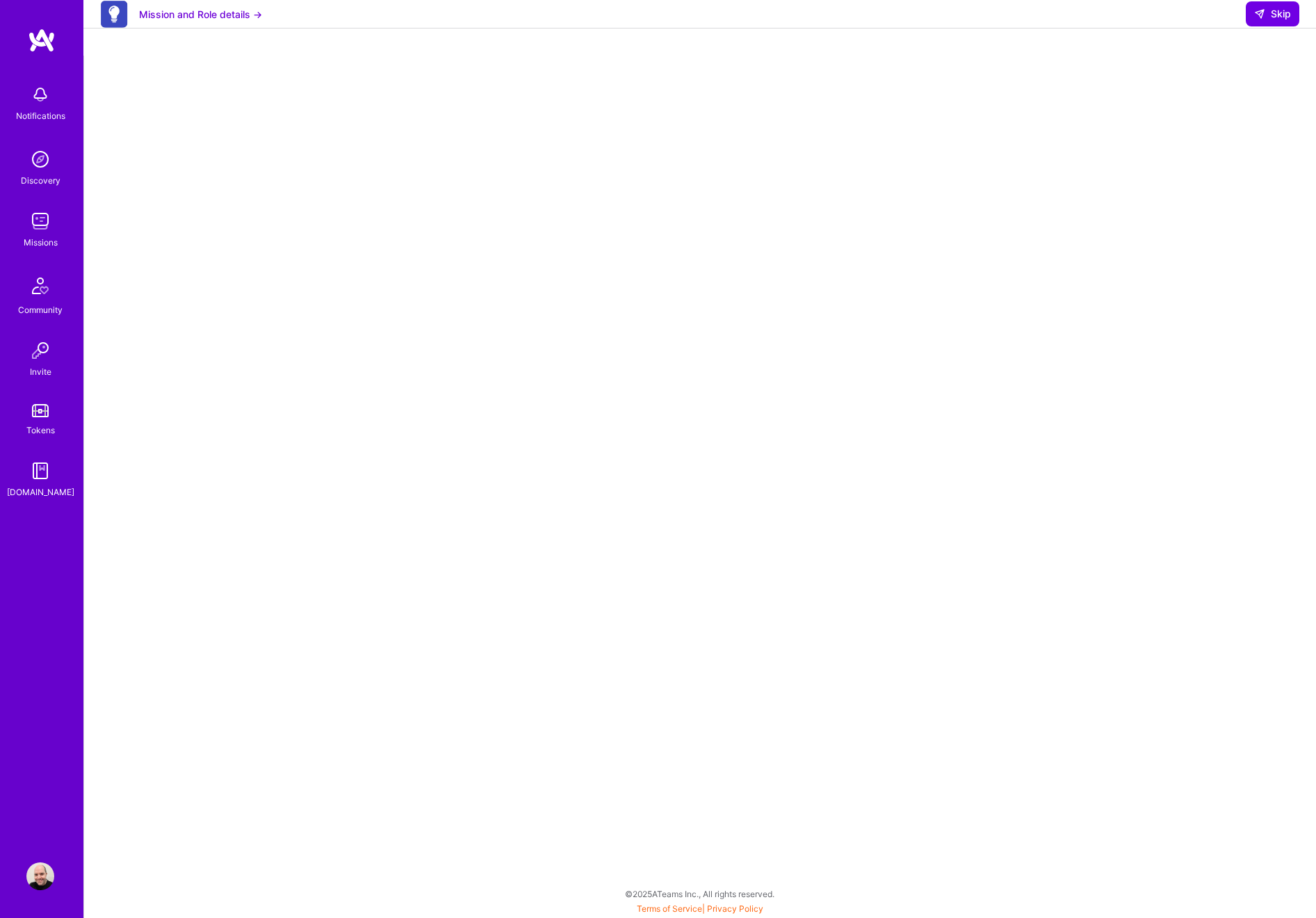
click at [1040, 259] on div at bounding box center [700, 419] width 1176 height 699
click at [1263, 27] on button "Skip" at bounding box center [1273, 14] width 53 height 25
select select "US"
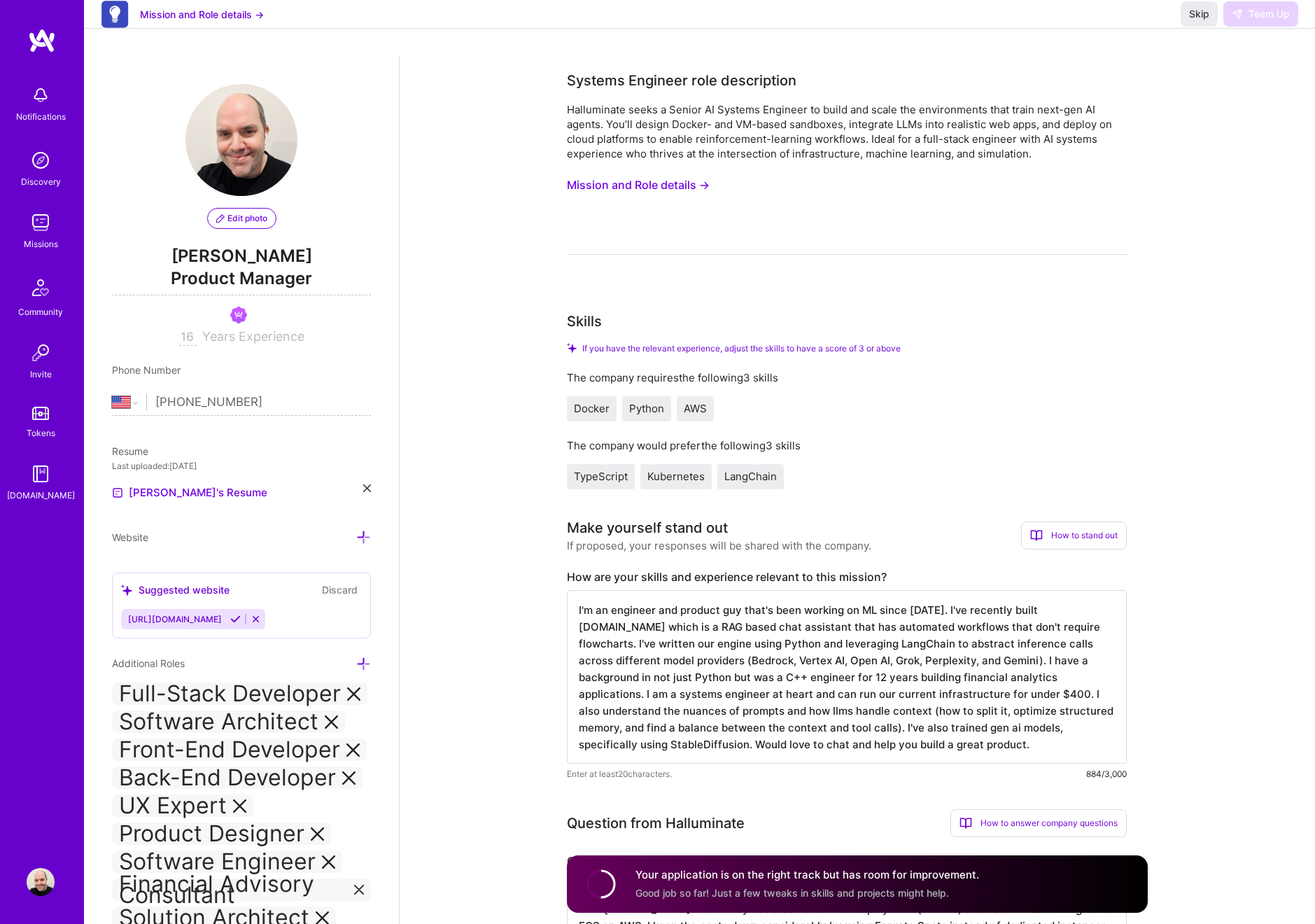
click at [29, 236] on img at bounding box center [41, 222] width 28 height 28
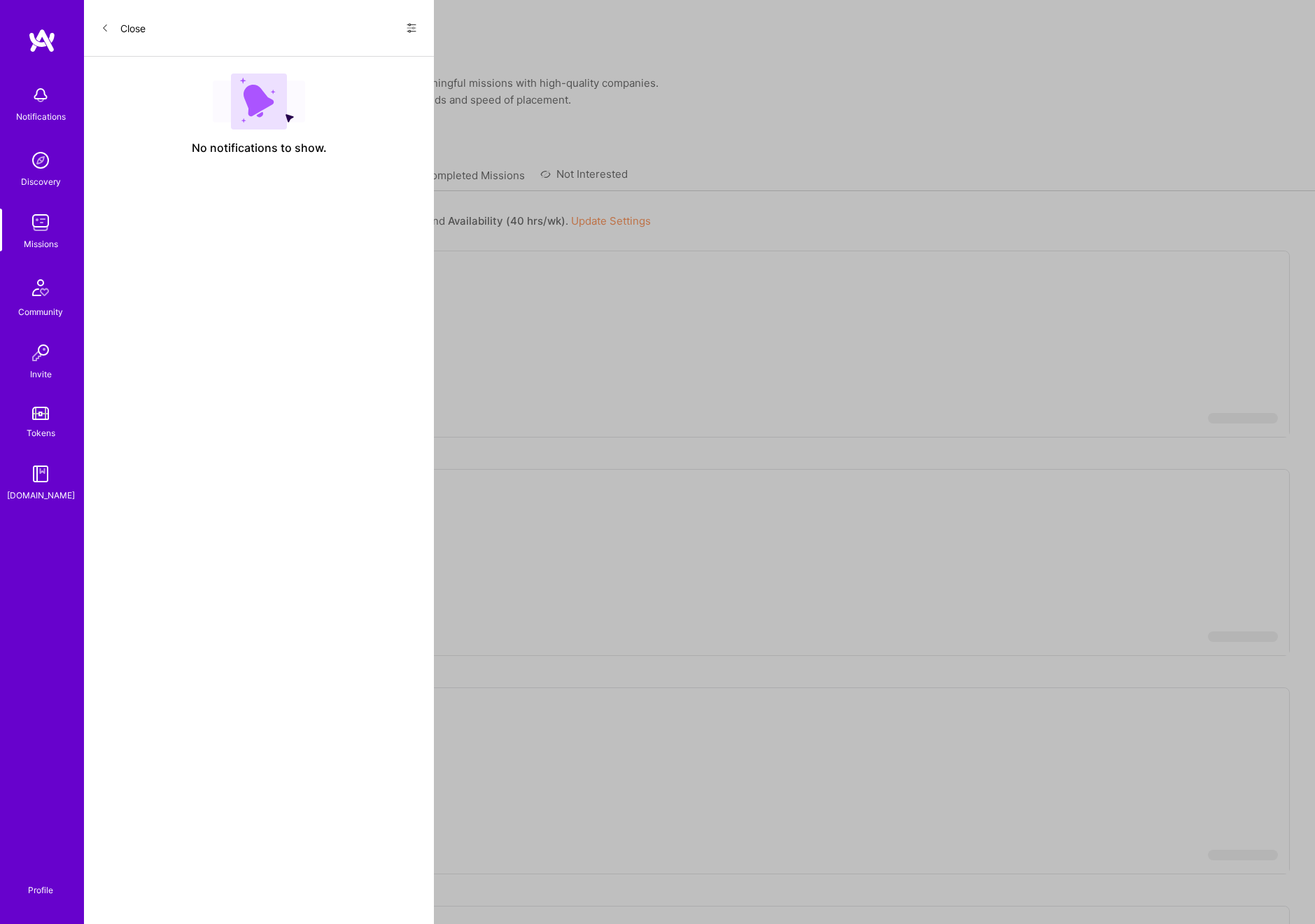
click at [35, 222] on img at bounding box center [41, 222] width 28 height 28
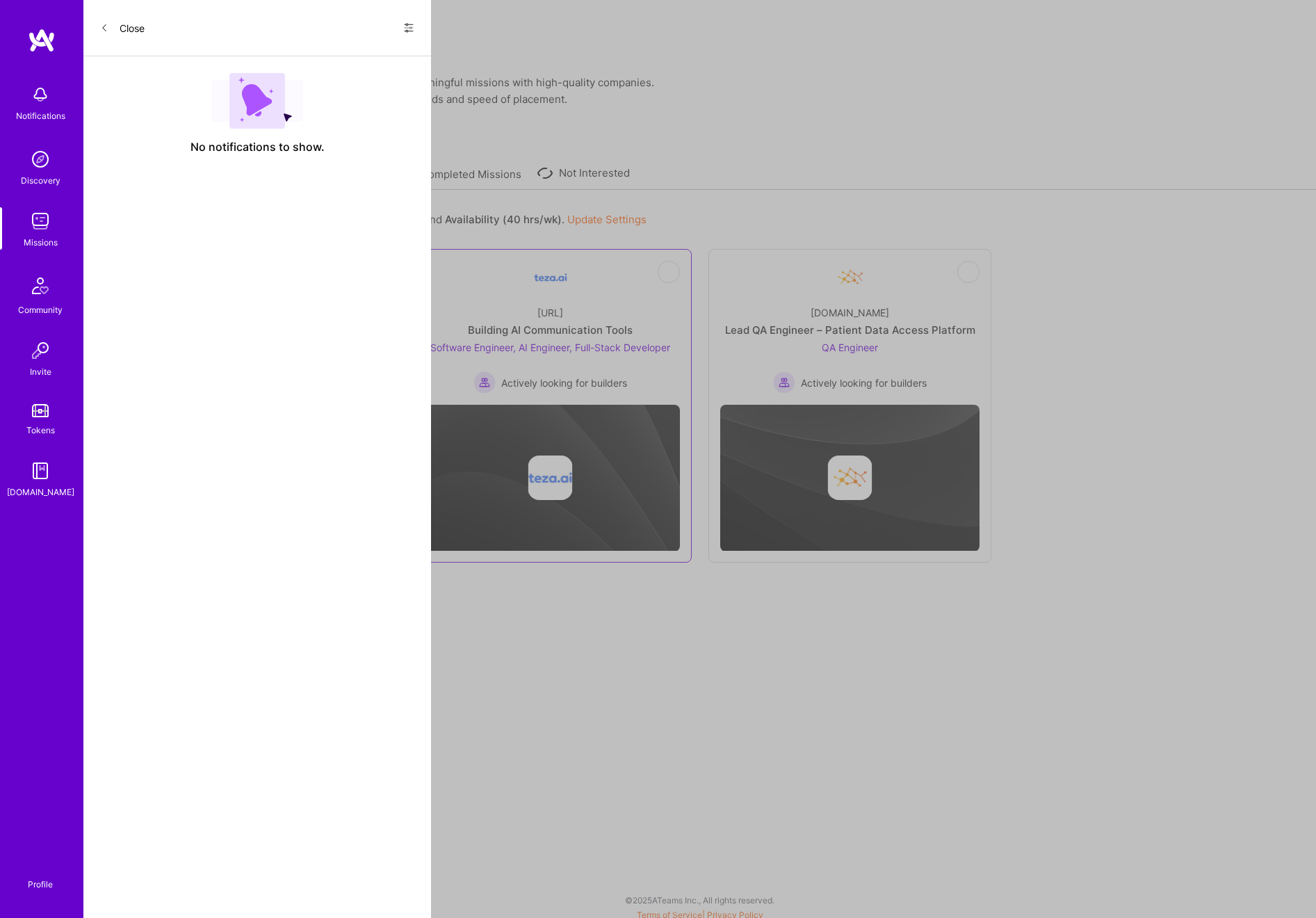
click at [541, 342] on span "Software Engineer, AI Engineer, Full-Stack Developer" at bounding box center [550, 347] width 240 height 12
